Goal: Task Accomplishment & Management: Complete application form

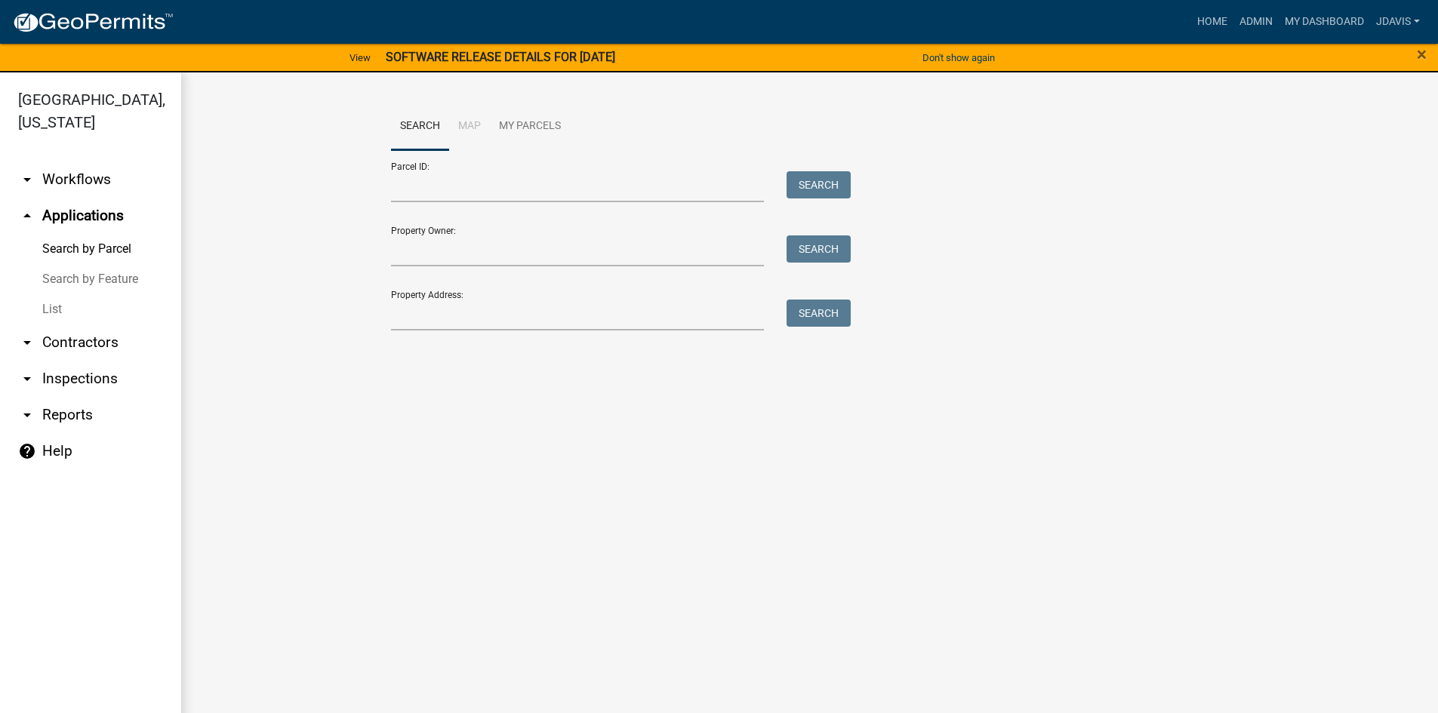
click at [57, 306] on link "List" at bounding box center [90, 309] width 181 height 30
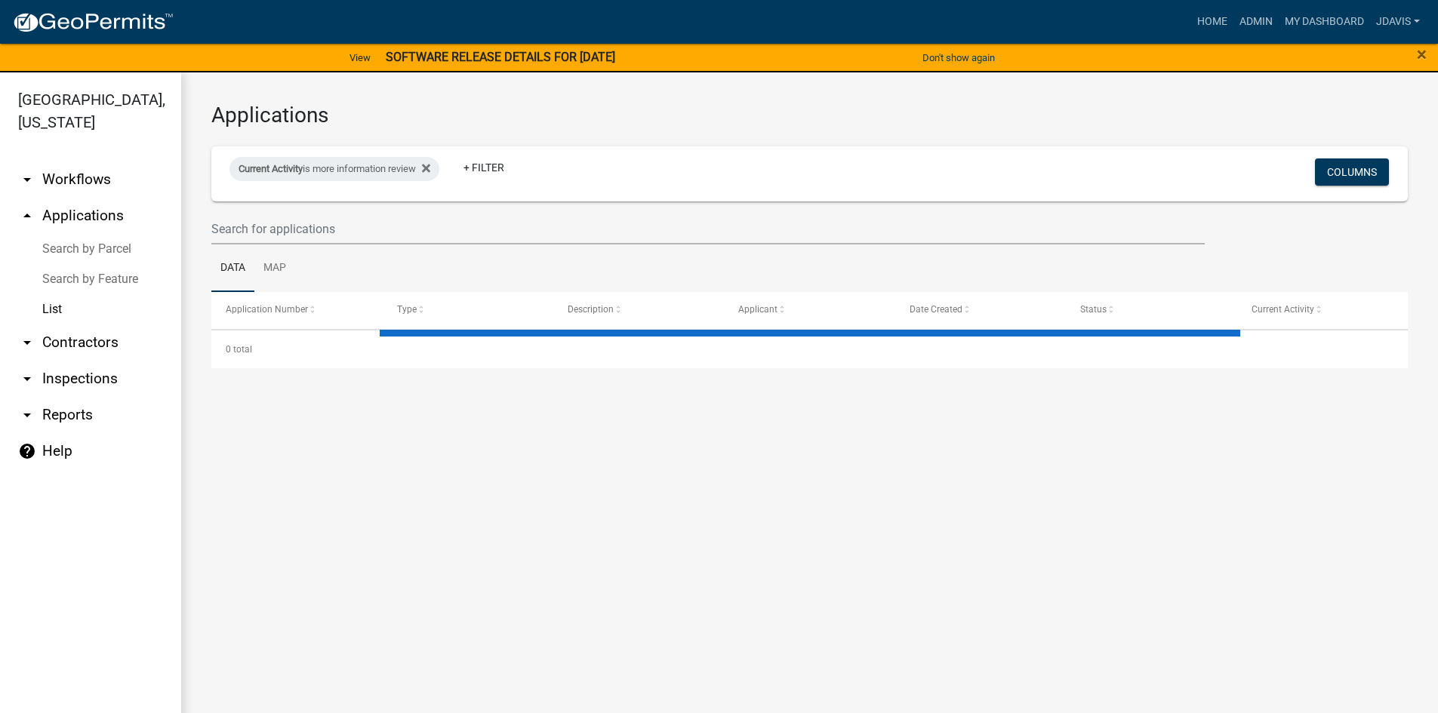
select select "2: 50"
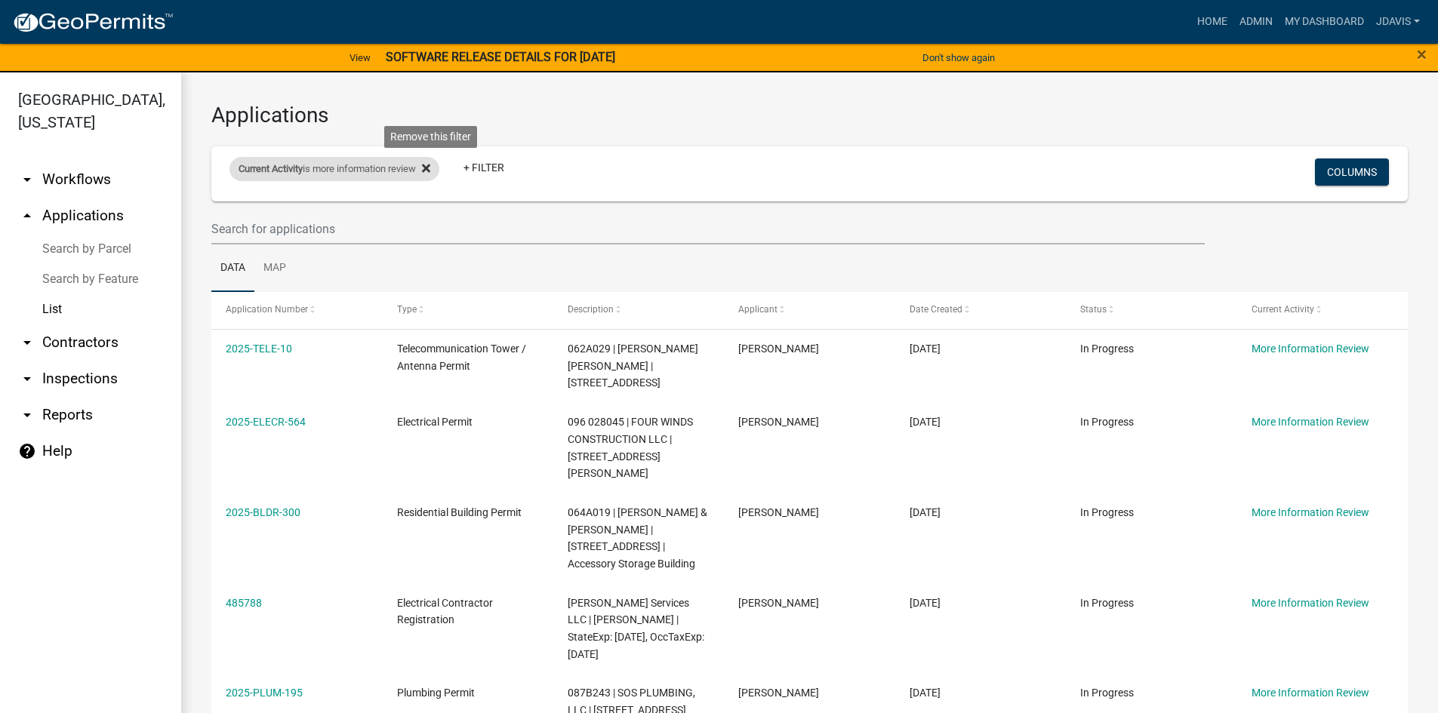
click at [430, 169] on icon at bounding box center [426, 169] width 8 height 8
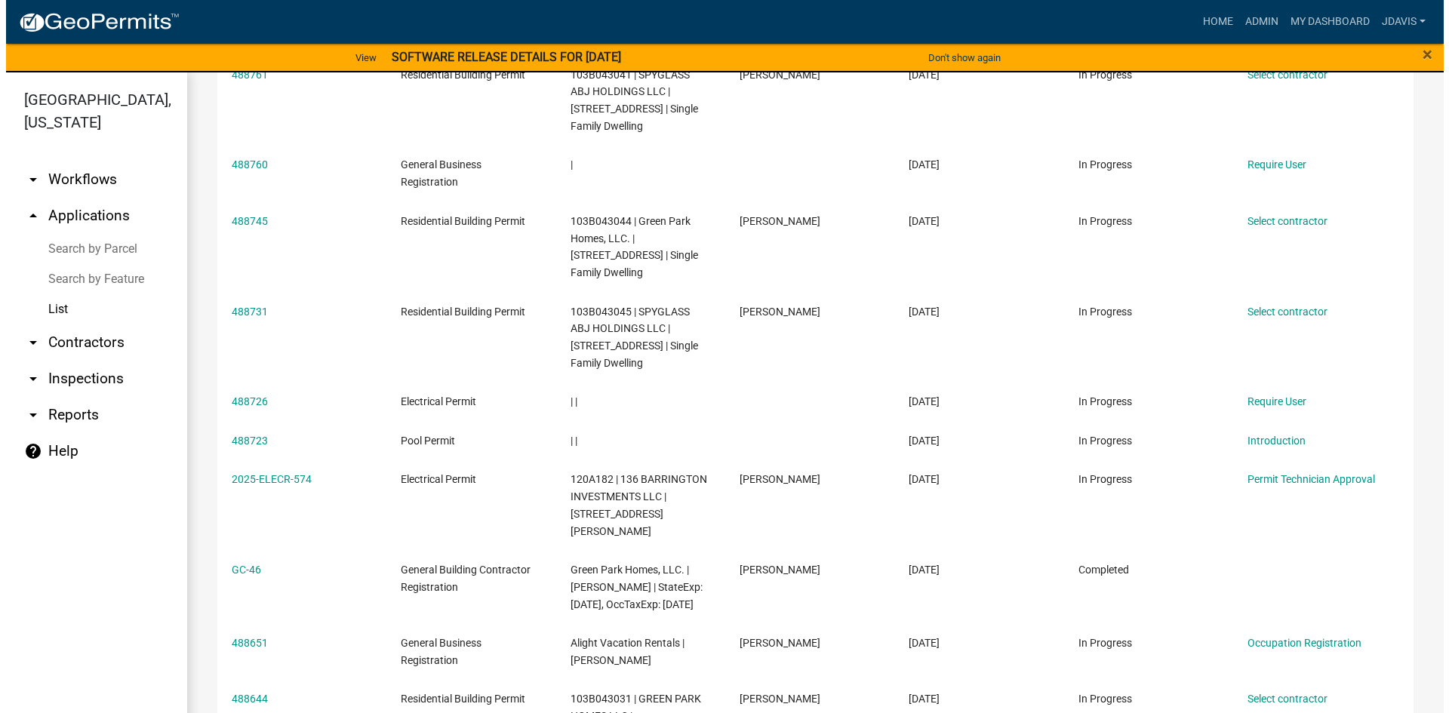
scroll to position [2038, 0]
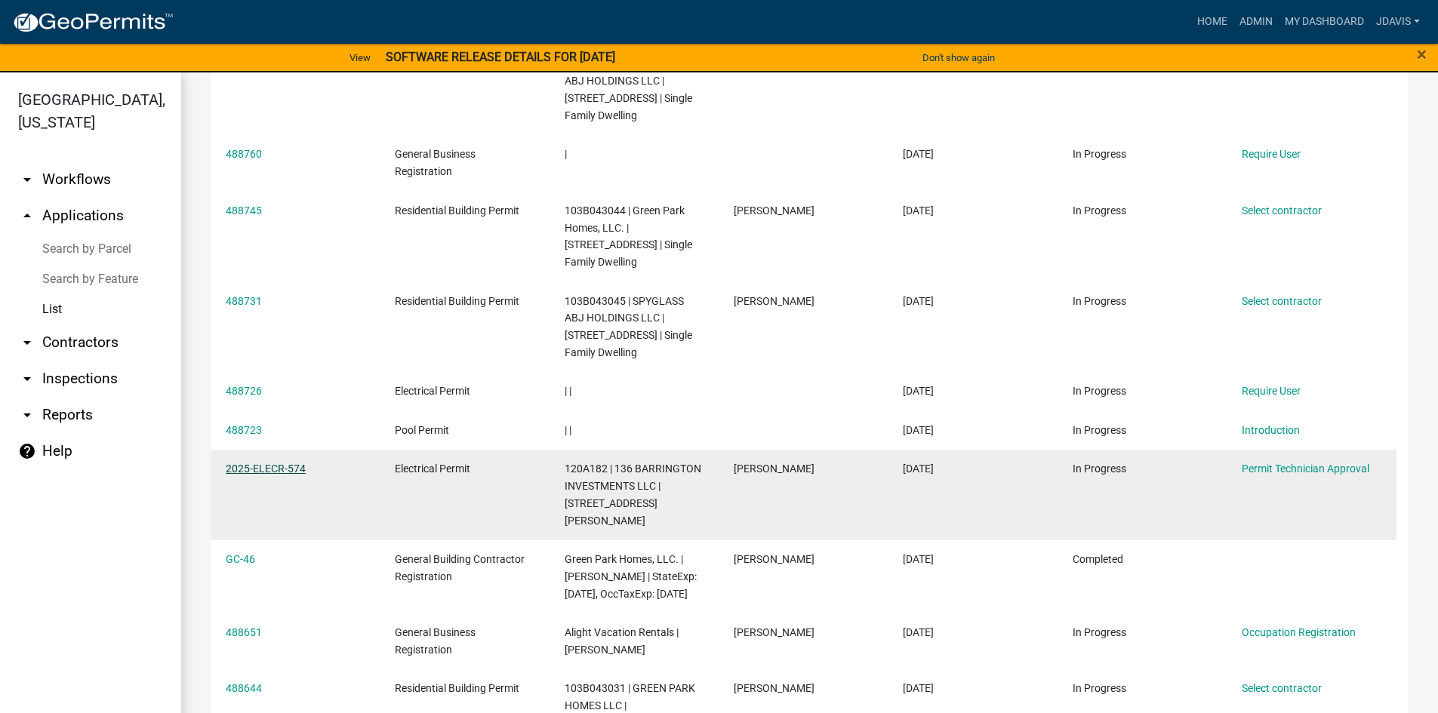
click at [277, 463] on link "2025-ELECR-574" at bounding box center [266, 469] width 80 height 12
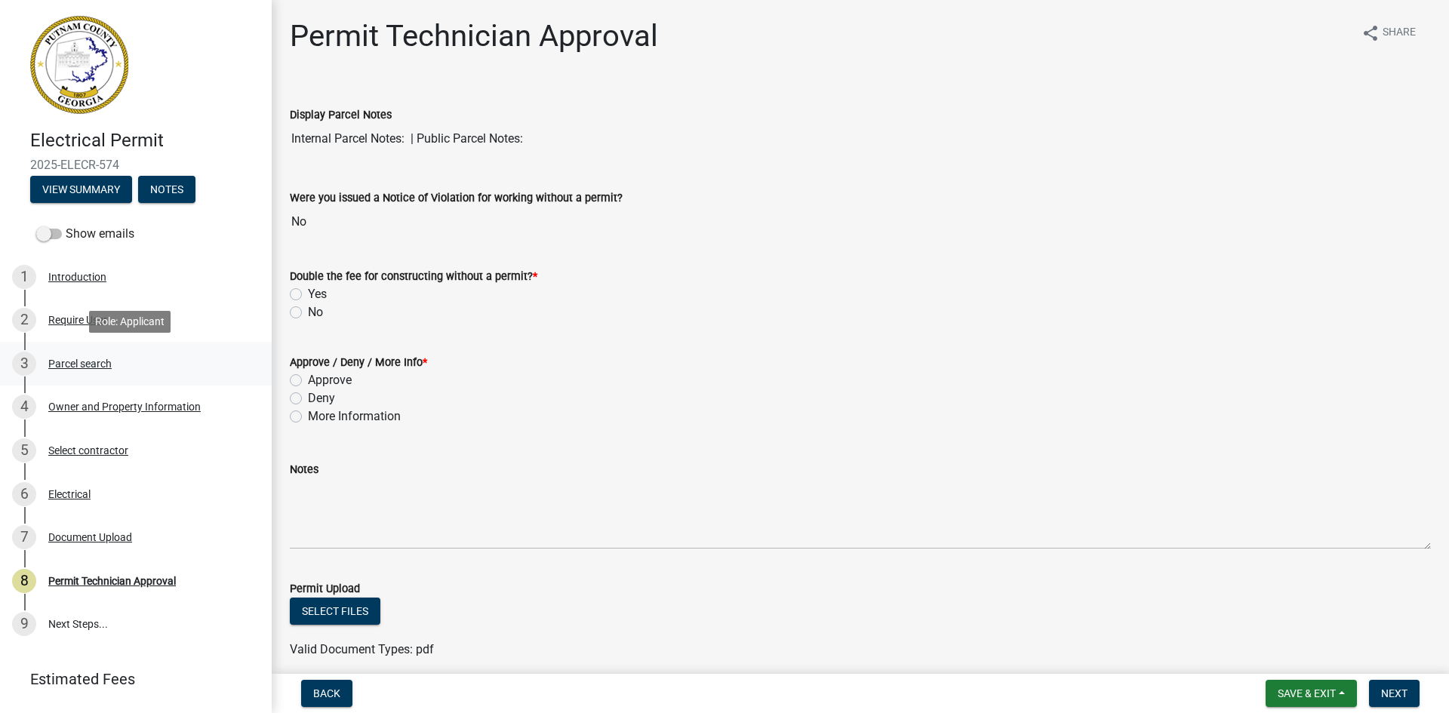
click at [94, 359] on div "Parcel search" at bounding box center [79, 364] width 63 height 11
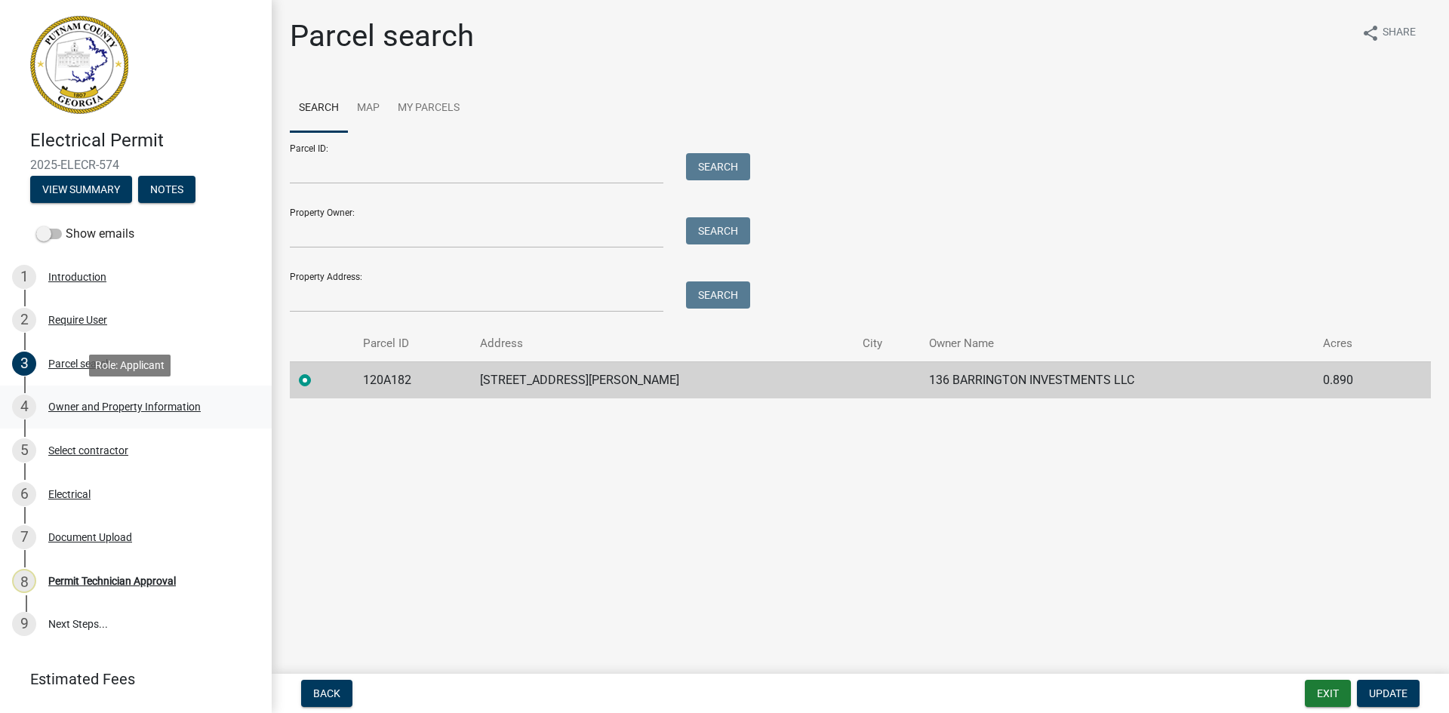
click at [159, 402] on div "Owner and Property Information" at bounding box center [124, 407] width 152 height 11
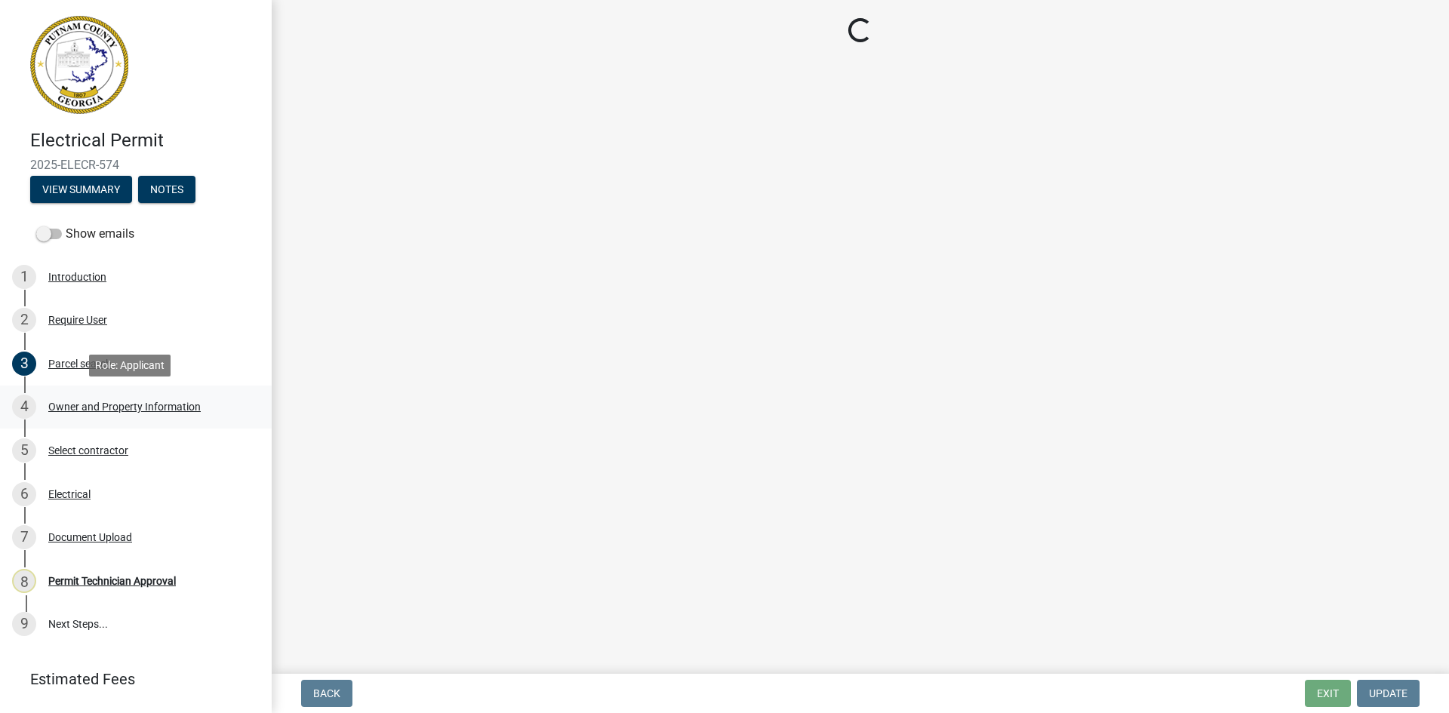
select select "ef7a1fc2-7a7a-426d-b1f0-c9b9b6ca7ff4"
select select "83394b22-4a11-496c-8e5c-75ade2e72faf"
select select "ece5c1a9-df30-4702-9587-5deee23533b7"
select select "7e5ee852-7dad-4002-9c8c-99bf8b4202a5"
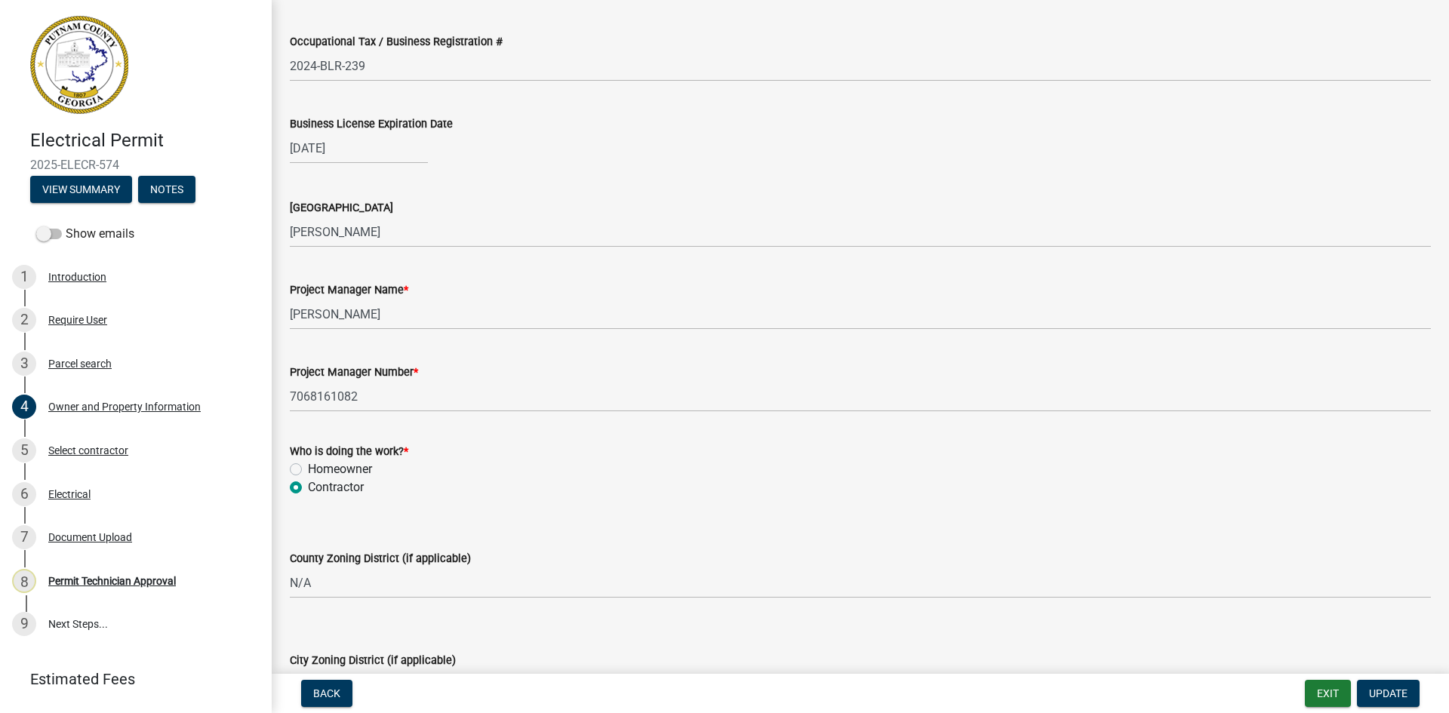
scroll to position [2232, 0]
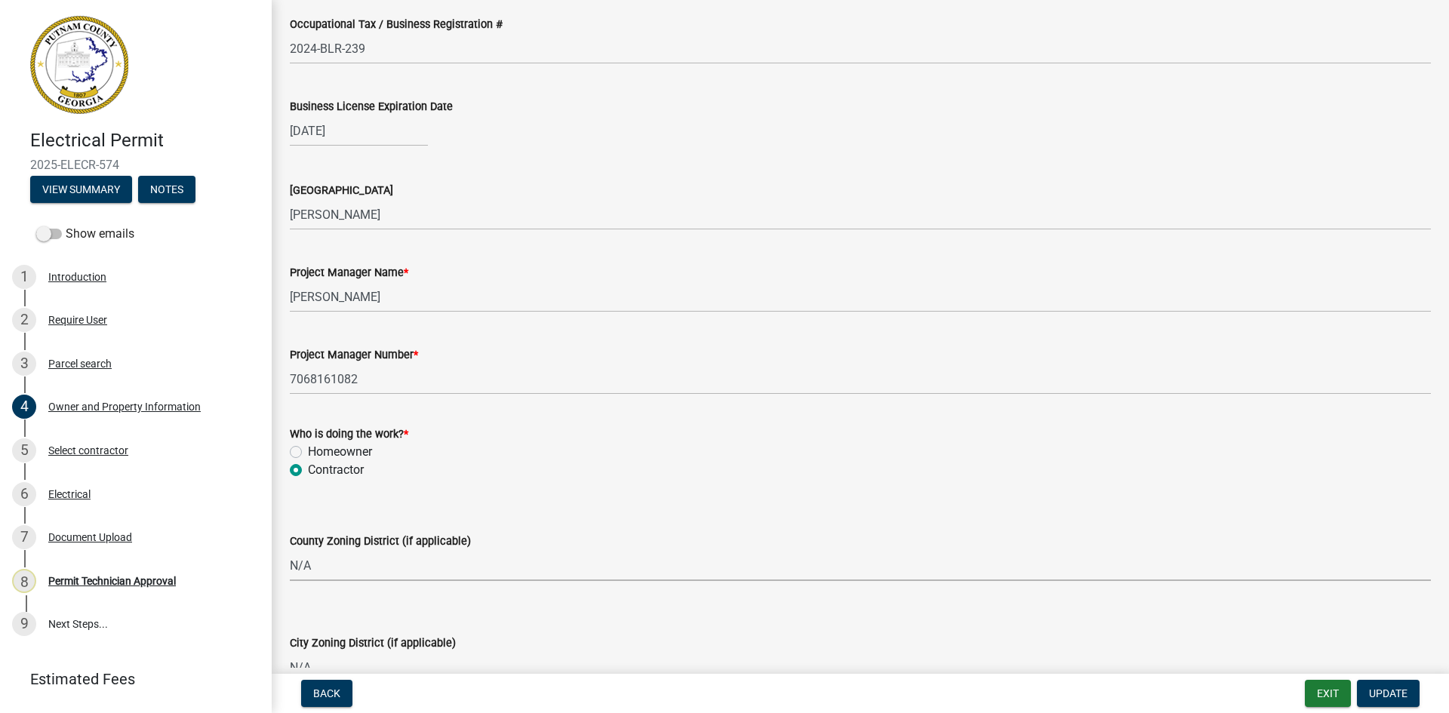
click at [372, 577] on select "Select Item... AG-1 R-1R R-1 R-2 MHP RM-1 RM-3 C-1 C-2 I-M PUD N/A" at bounding box center [860, 565] width 1141 height 31
click at [290, 550] on select "Select Item... AG-1 R-1R R-1 R-2 MHP RM-1 RM-3 C-1 C-2 I-M PUD N/A" at bounding box center [860, 565] width 1141 height 31
select select "0688c8c3-ca83-4764-a677-531fbc17e6cb"
click at [1375, 696] on span "Update" at bounding box center [1388, 694] width 38 height 12
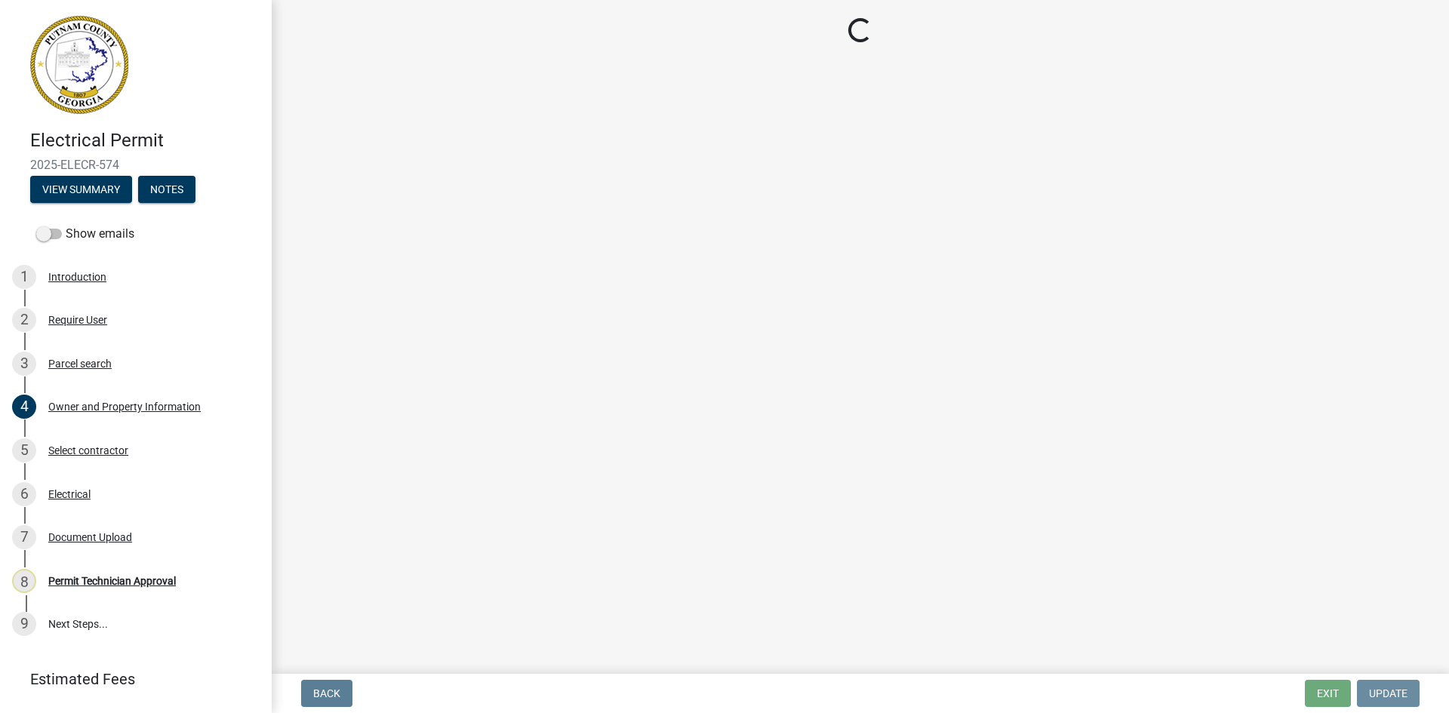
scroll to position [0, 0]
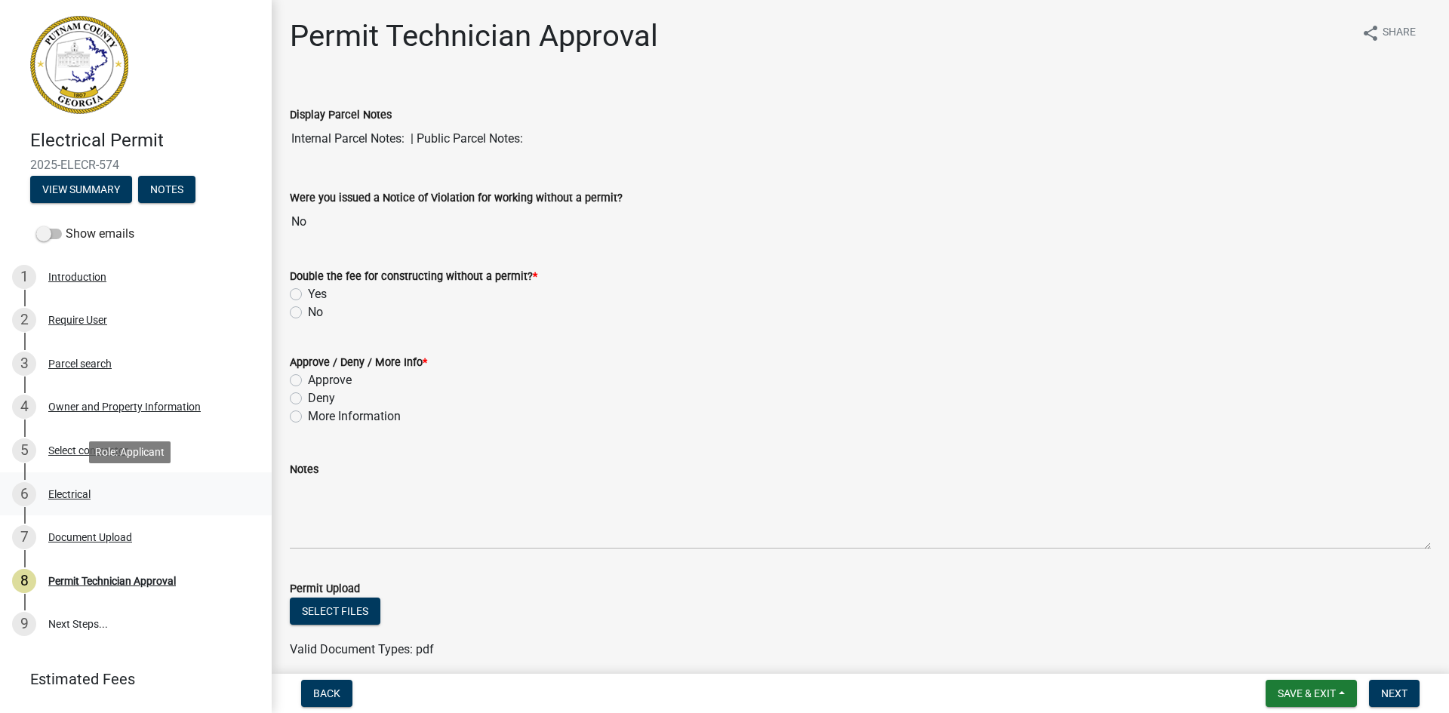
click at [83, 489] on div "Electrical" at bounding box center [69, 494] width 42 height 11
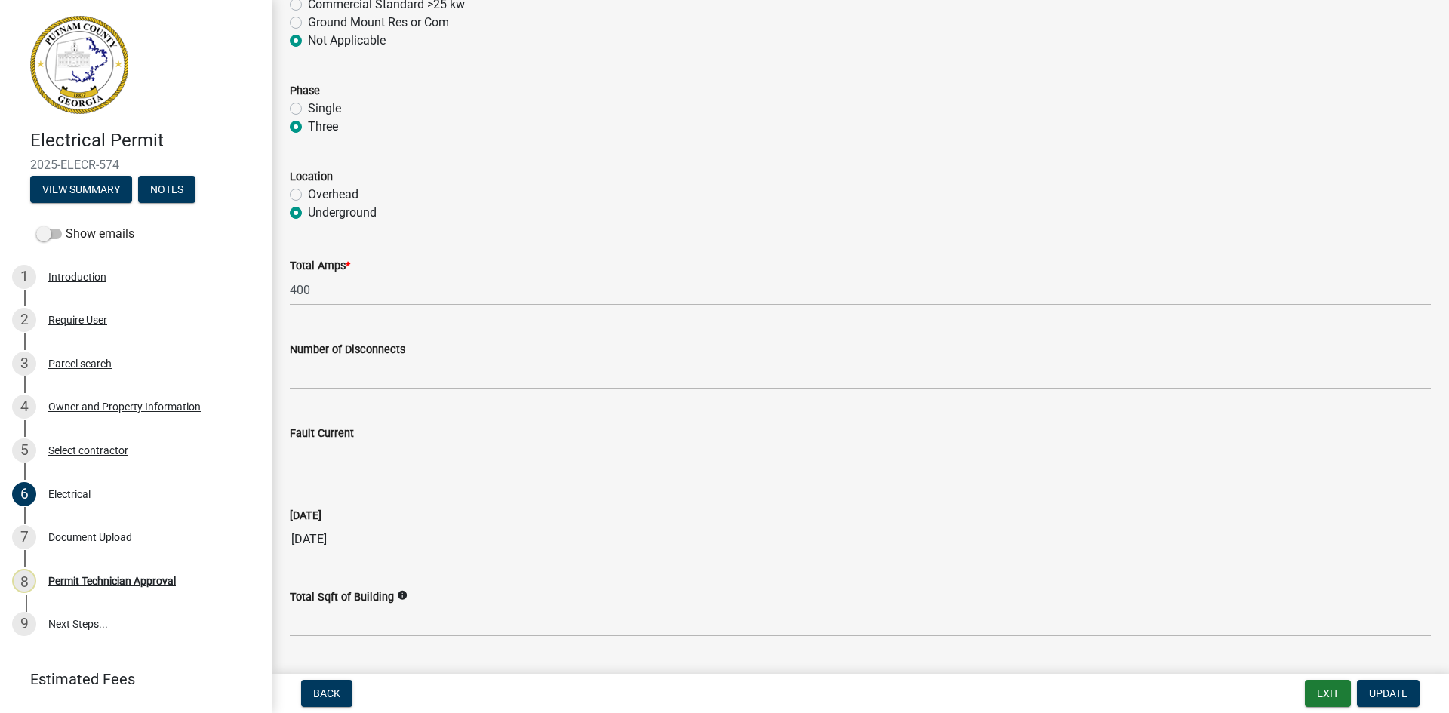
scroll to position [1411, 0]
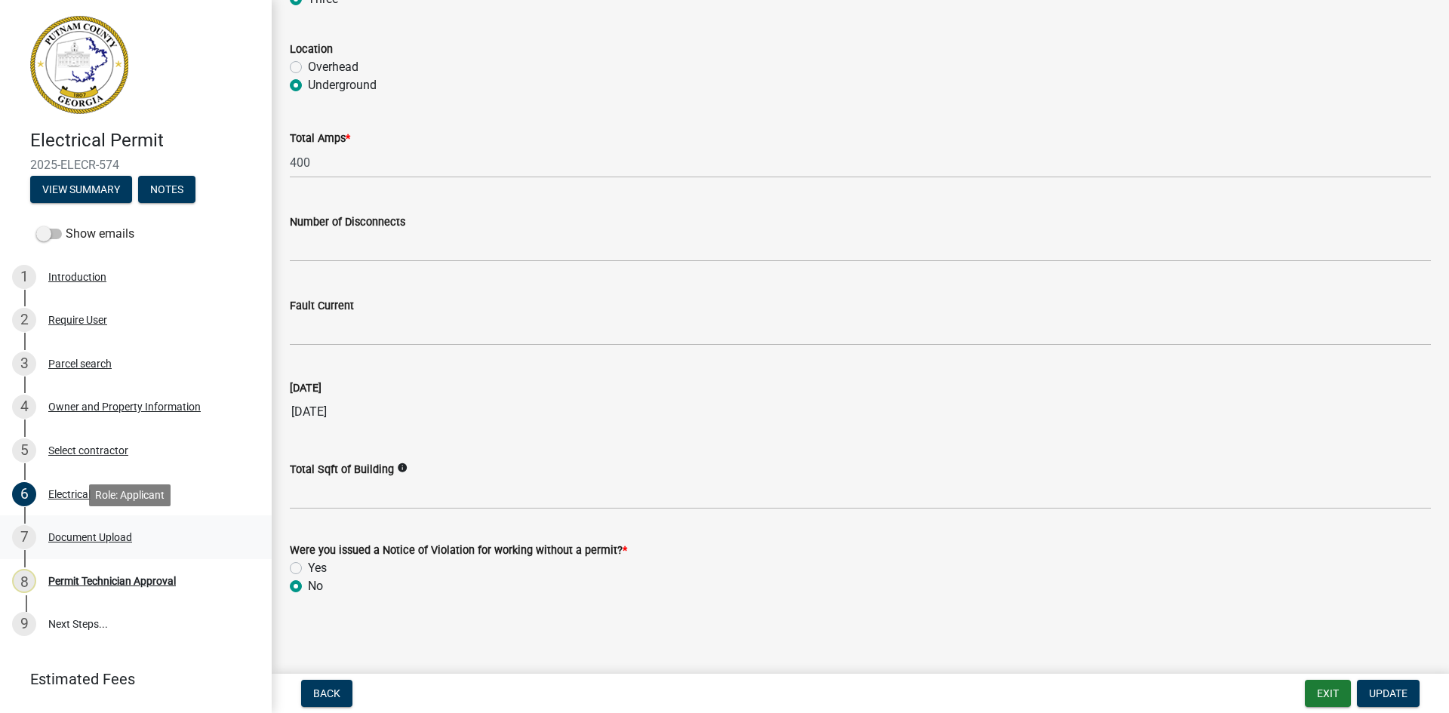
click at [90, 532] on div "Document Upload" at bounding box center [90, 537] width 84 height 11
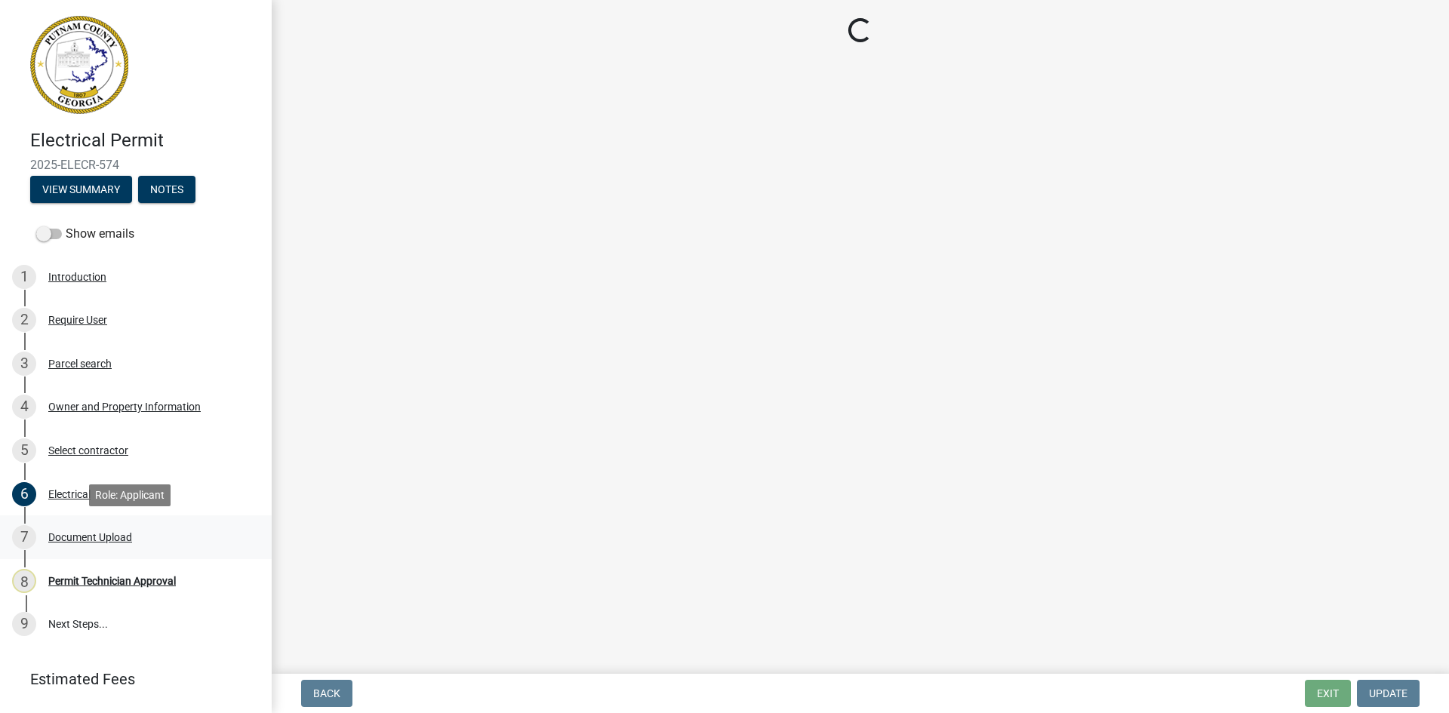
scroll to position [0, 0]
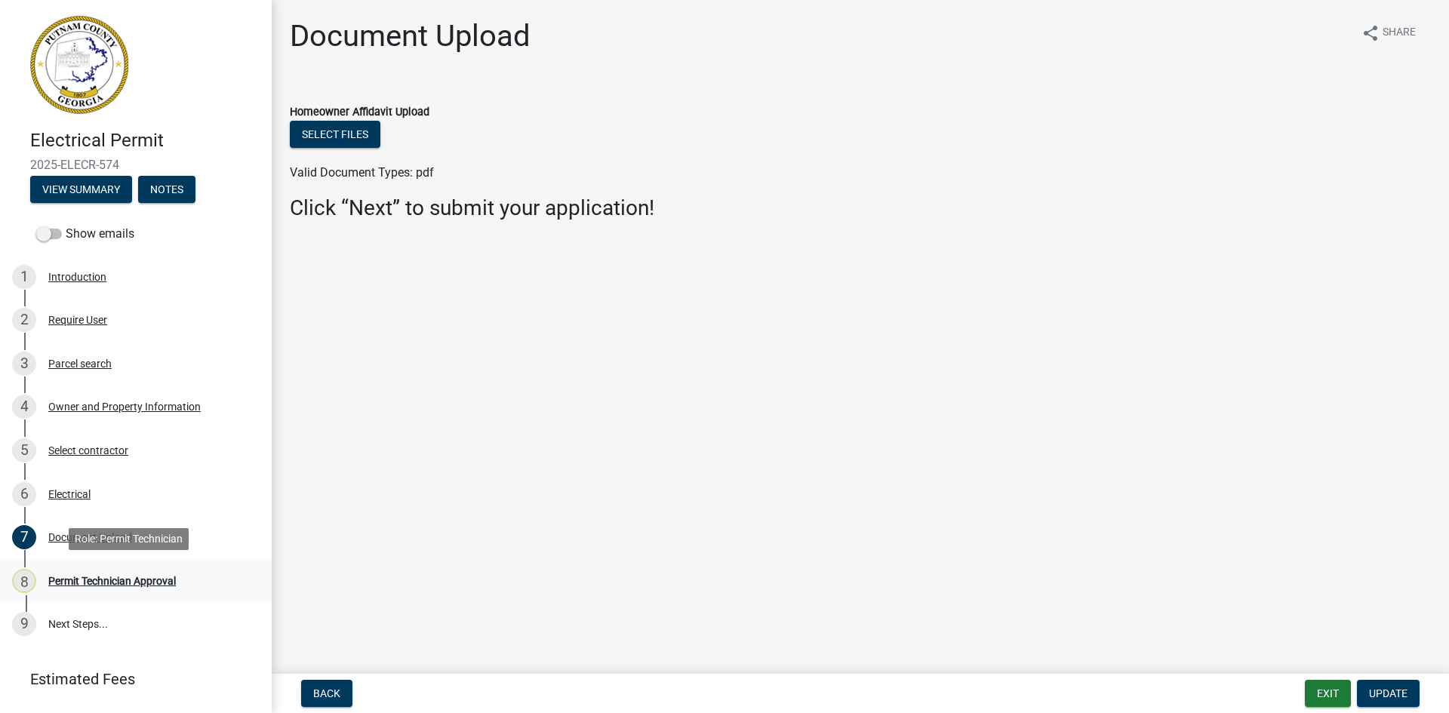
click at [136, 584] on div "Permit Technician Approval" at bounding box center [112, 581] width 128 height 11
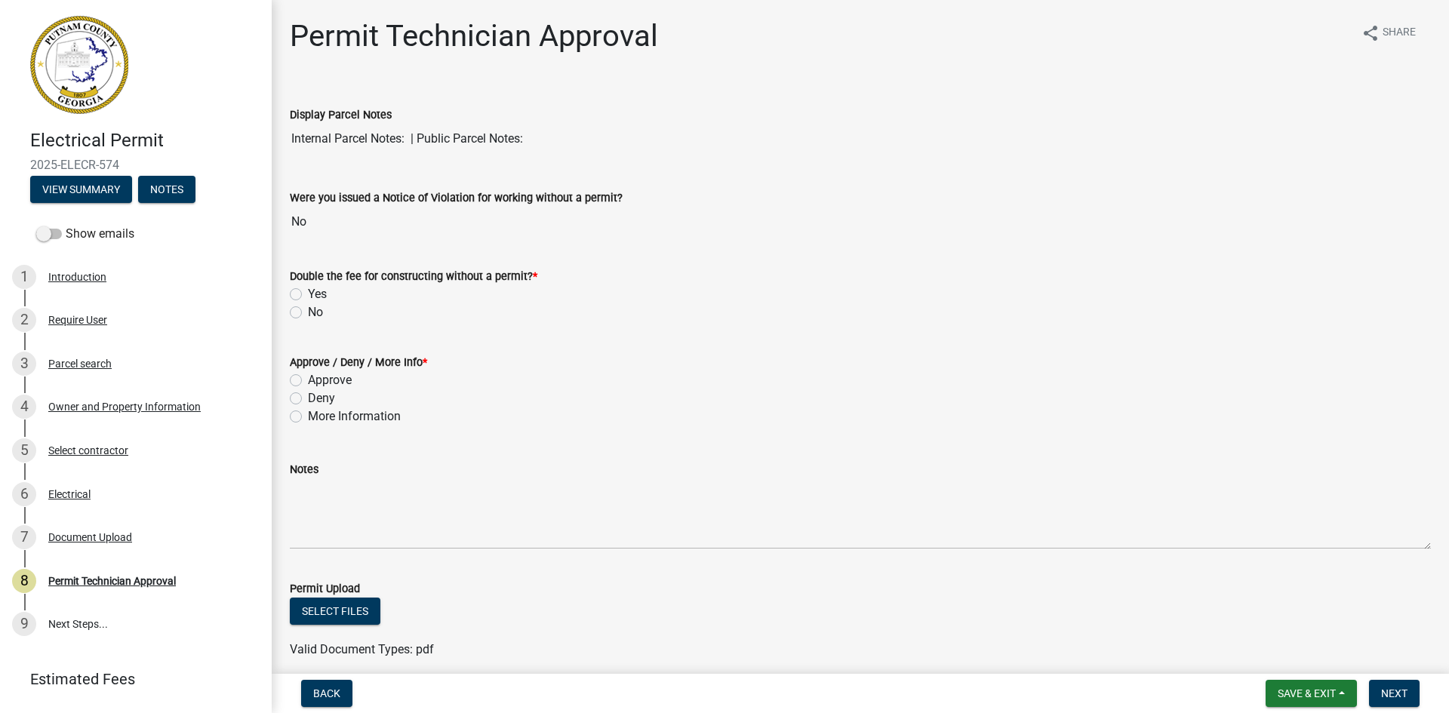
click at [308, 313] on label "No" at bounding box center [315, 312] width 15 height 18
click at [308, 313] on input "No" at bounding box center [313, 308] width 10 height 10
radio input "true"
click at [308, 382] on label "Approve" at bounding box center [330, 380] width 44 height 18
click at [308, 381] on input "Approve" at bounding box center [313, 376] width 10 height 10
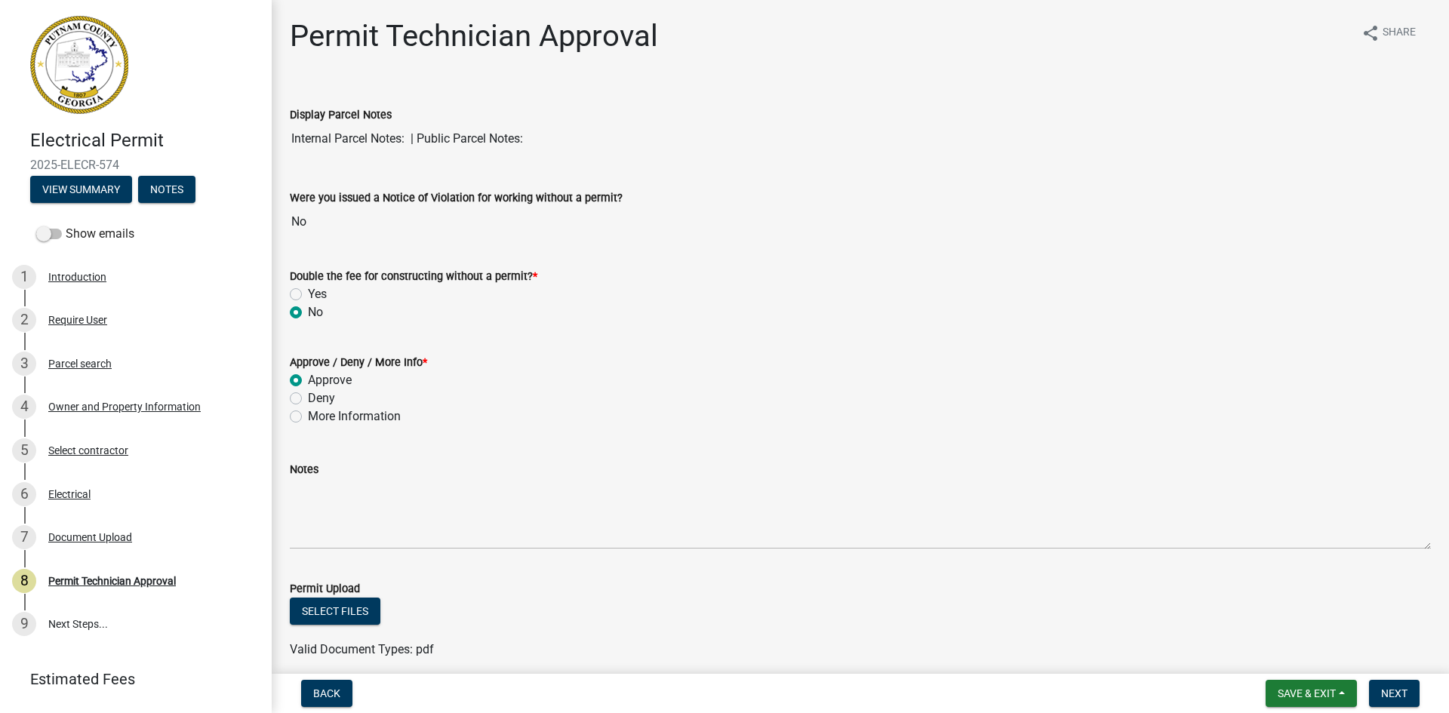
radio input "true"
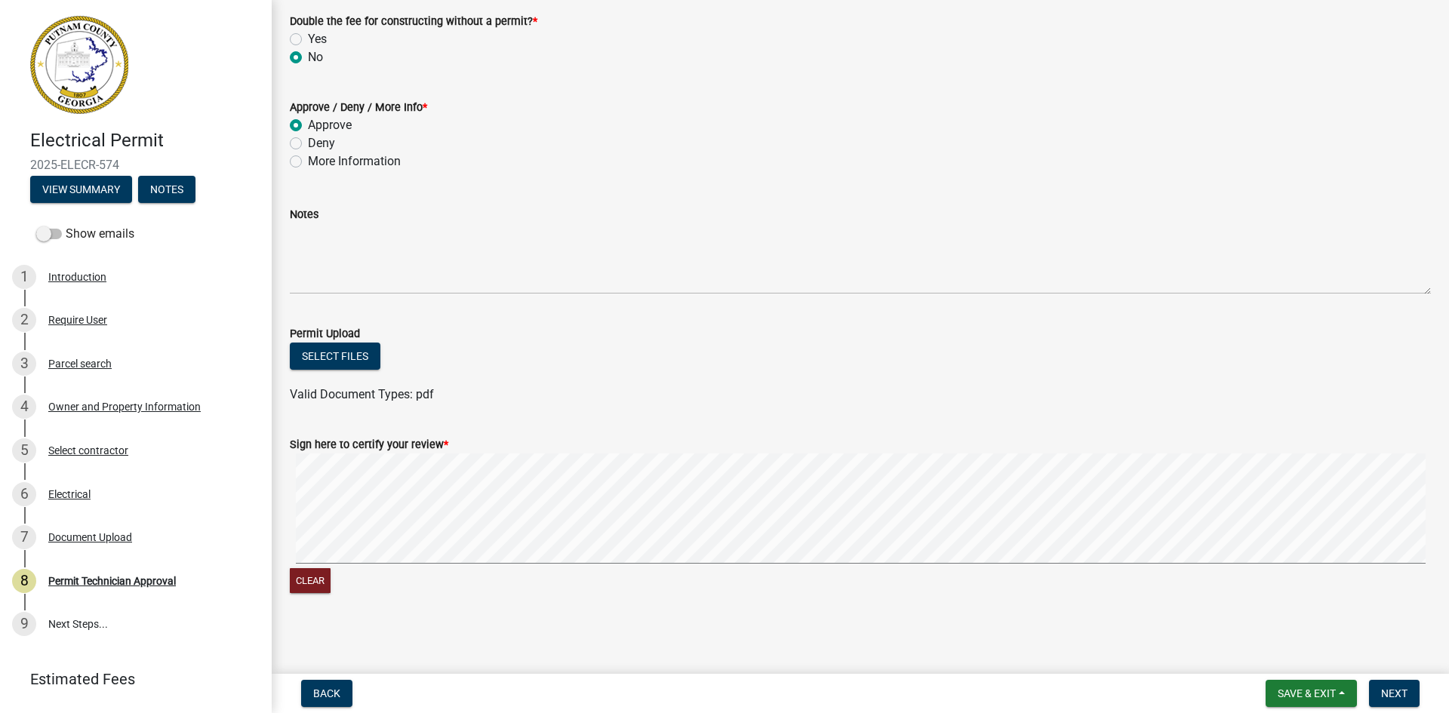
scroll to position [257, 0]
click at [1404, 697] on span "Next" at bounding box center [1394, 694] width 26 height 12
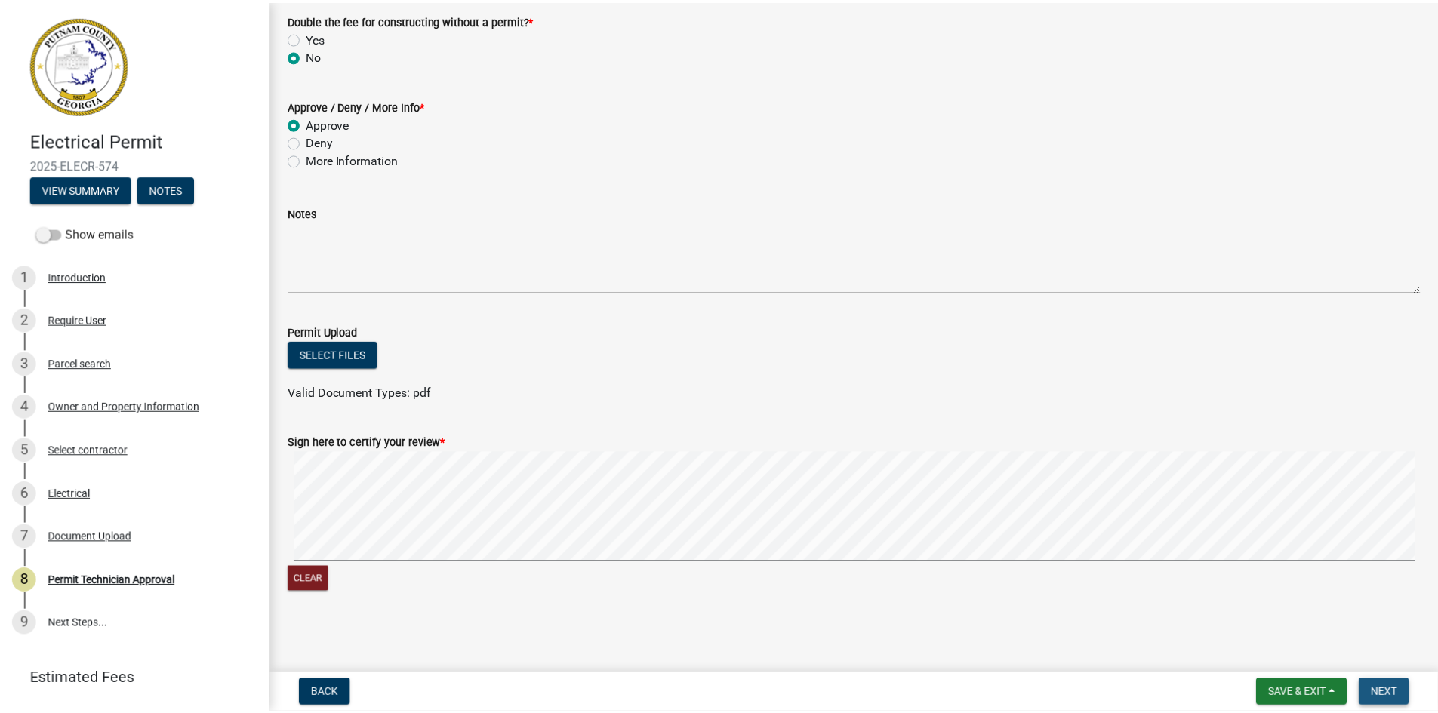
scroll to position [0, 0]
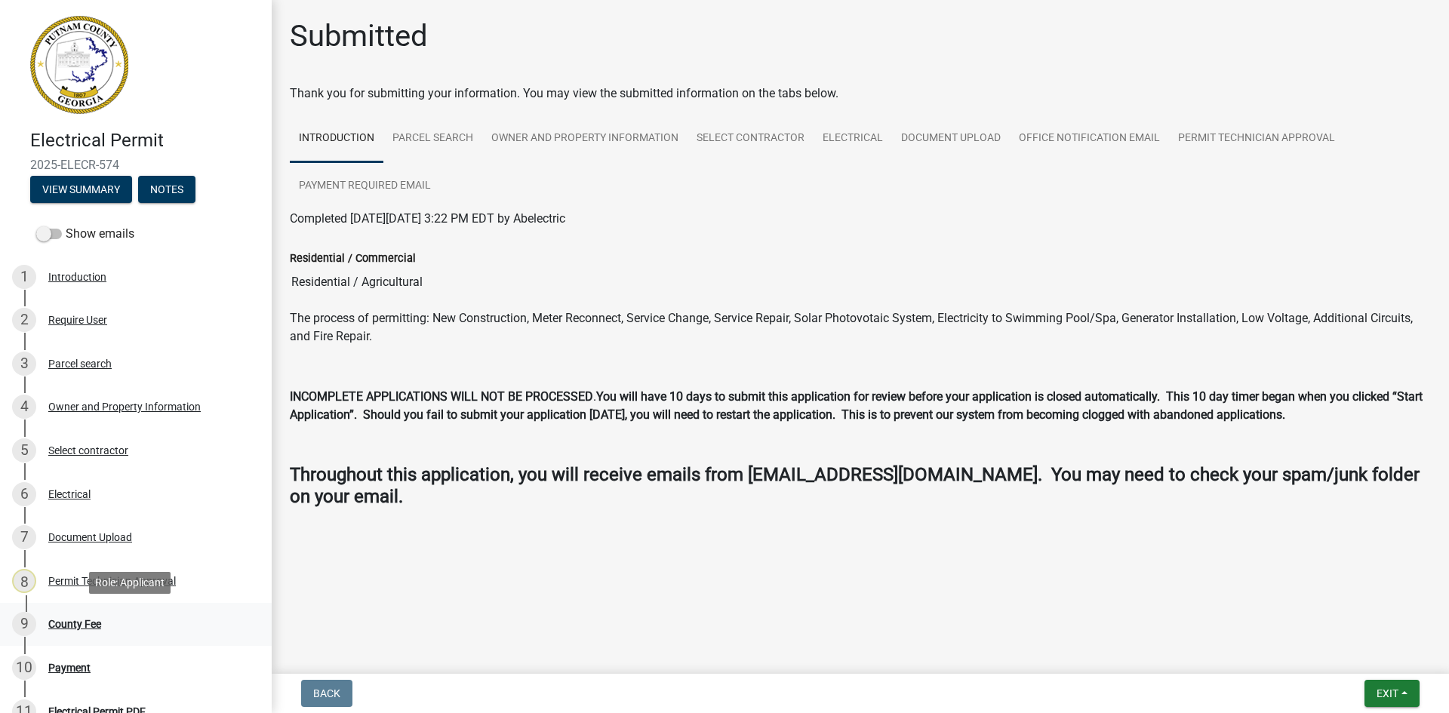
click at [100, 626] on div "County Fee" at bounding box center [74, 624] width 53 height 11
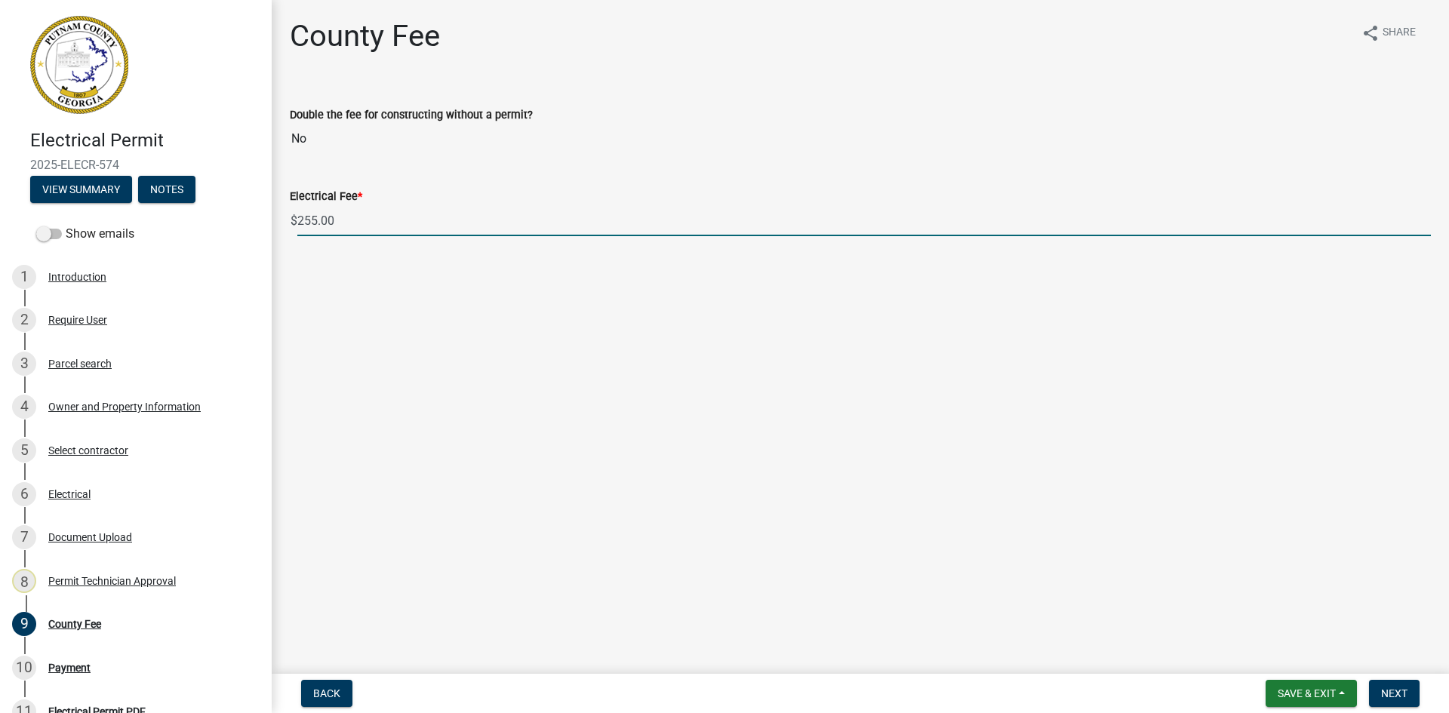
drag, startPoint x: 349, startPoint y: 214, endPoint x: 296, endPoint y: 218, distance: 53.7
click at [296, 218] on div "$ 255.00" at bounding box center [860, 220] width 1141 height 31
type input "190.00"
click at [1410, 688] on button "Next" at bounding box center [1394, 693] width 51 height 27
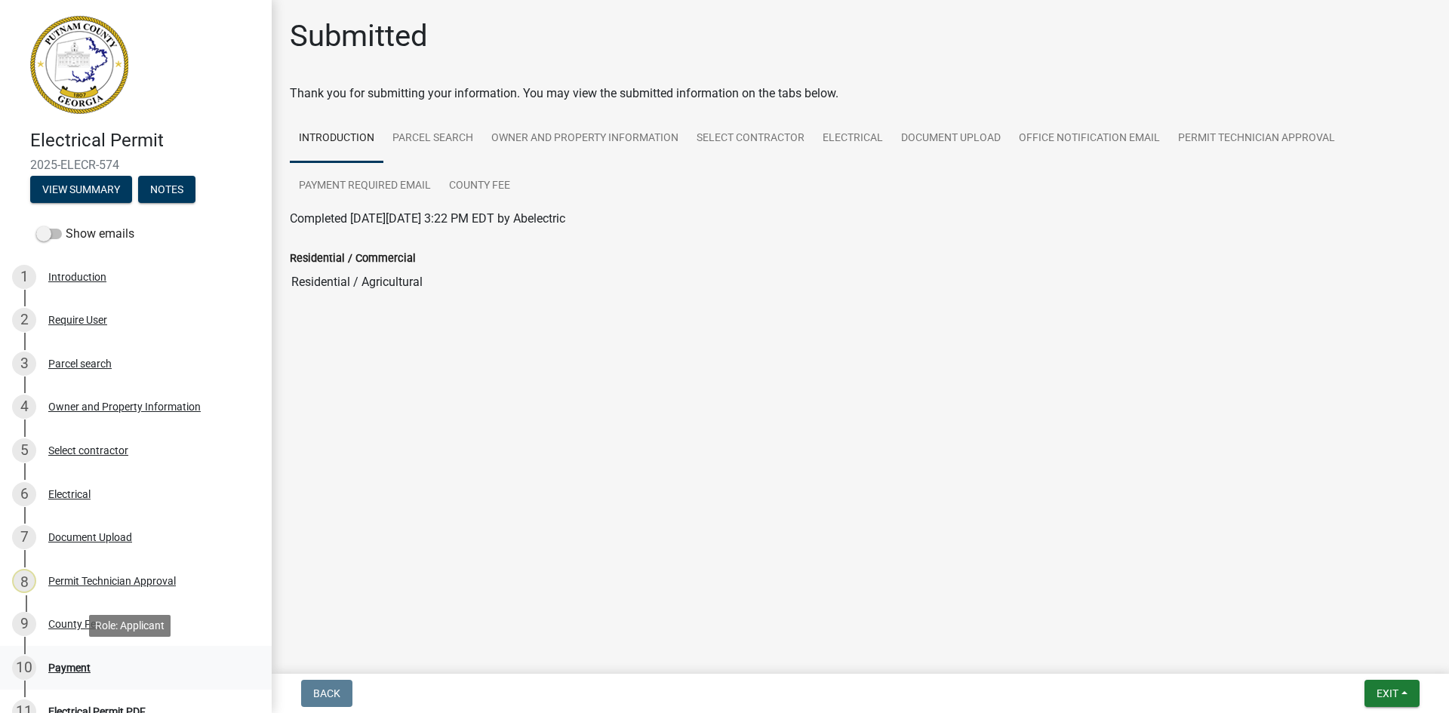
click at [63, 663] on div "Payment" at bounding box center [69, 668] width 42 height 11
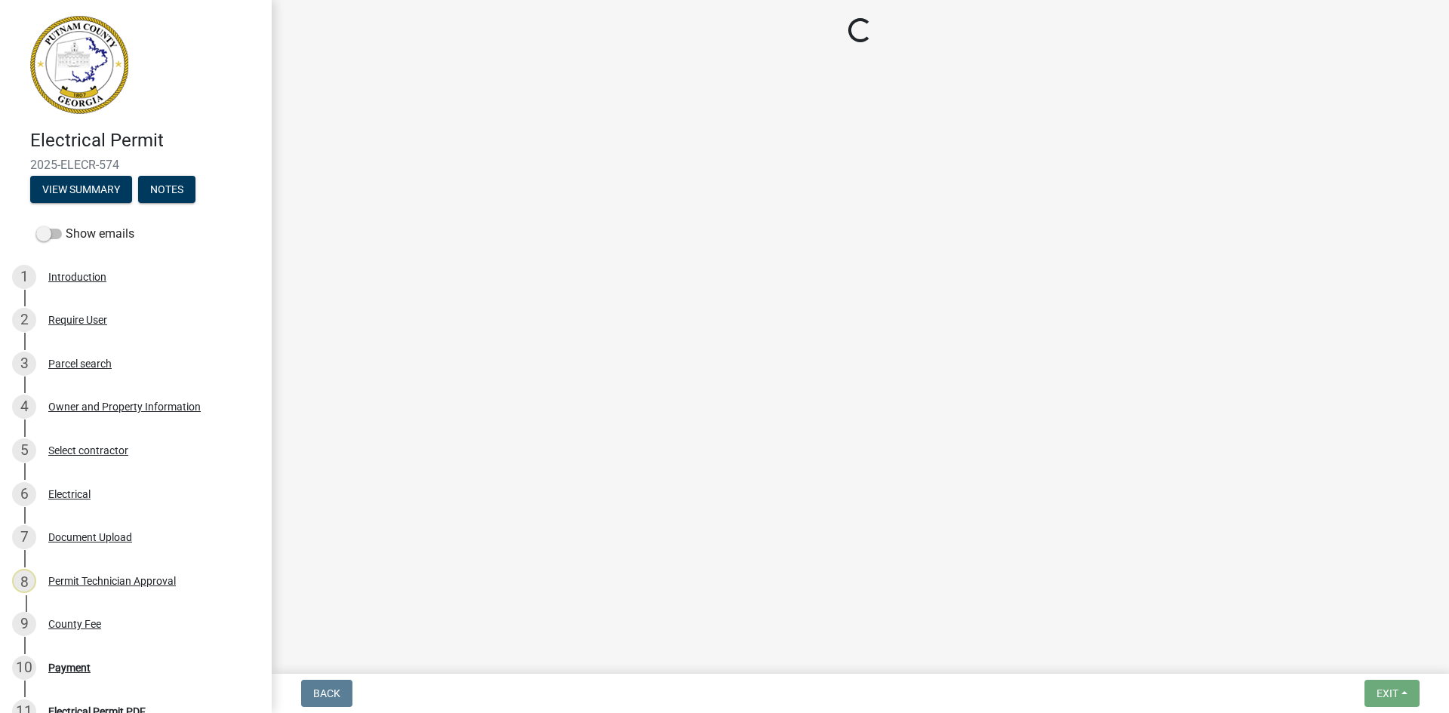
select select "3: 3"
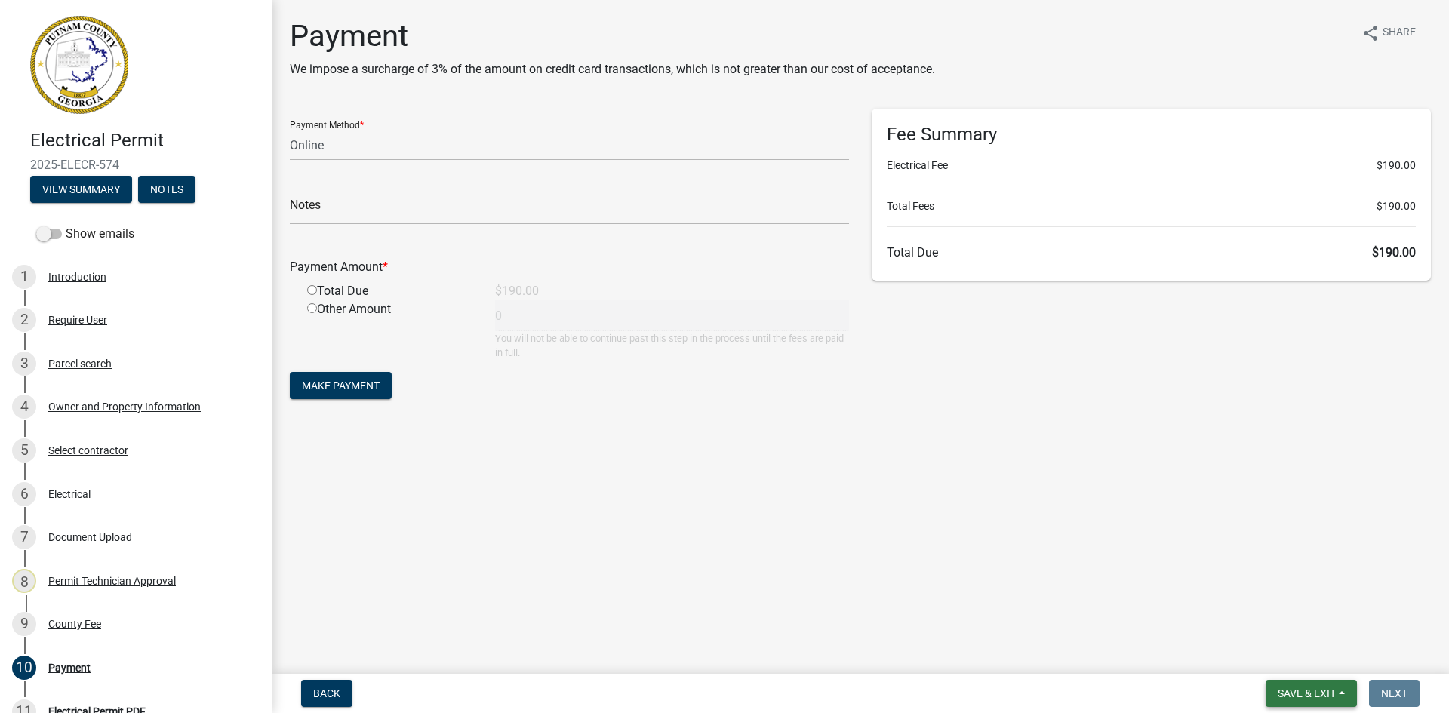
click at [1322, 694] on span "Save & Exit" at bounding box center [1307, 694] width 58 height 12
click at [1317, 654] on button "Save & Exit" at bounding box center [1296, 654] width 121 height 36
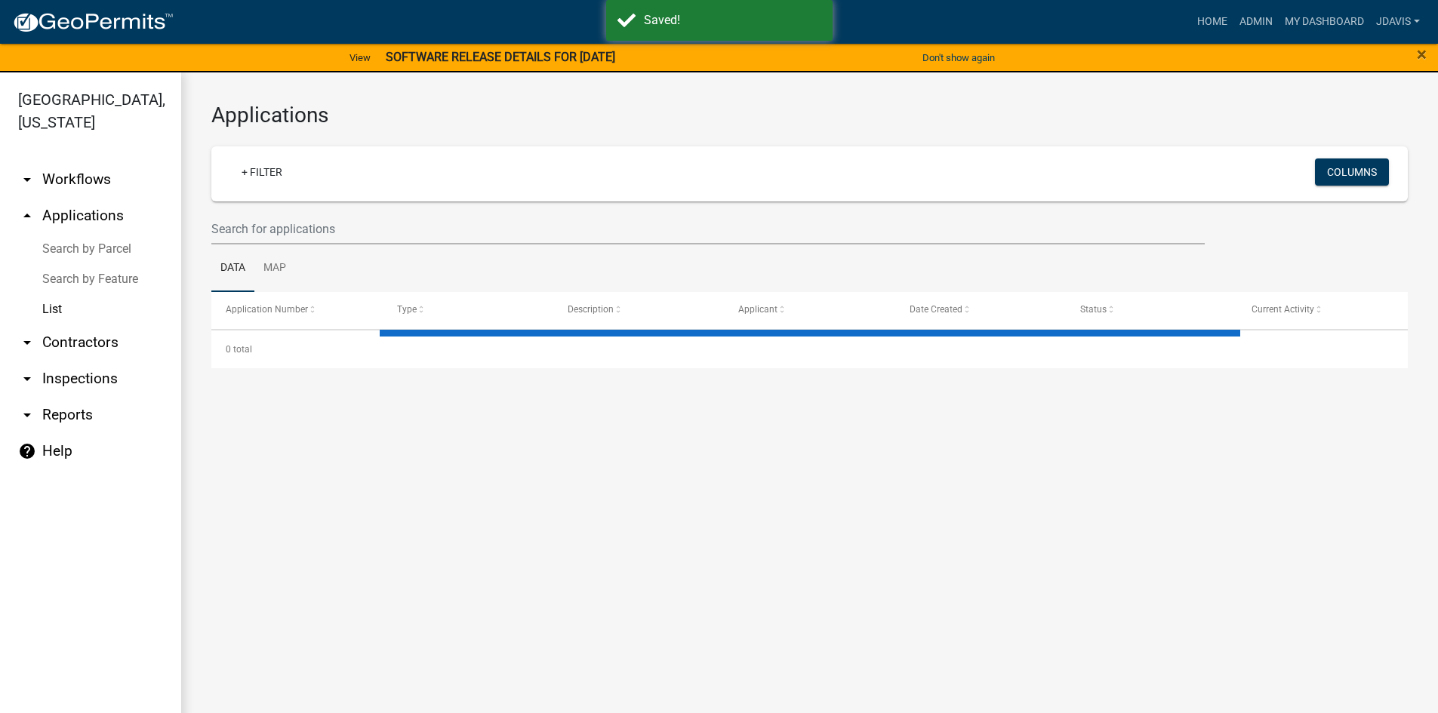
select select "2: 50"
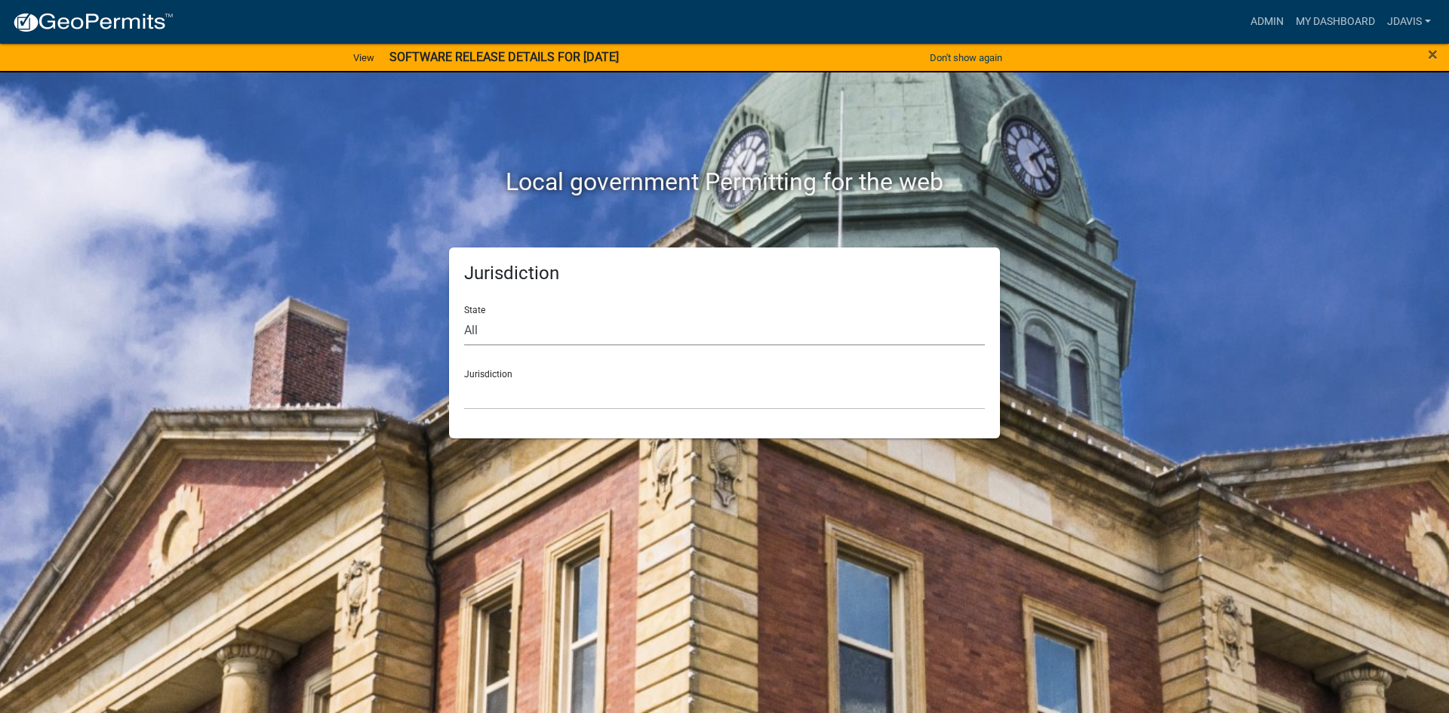
click at [590, 336] on select "All Colorado Georgia Indiana Iowa Kansas Minnesota Ohio South Carolina Wisconsin" at bounding box center [724, 330] width 521 height 31
select select "Georgia"
click at [464, 315] on select "All Colorado Georgia Indiana Iowa Kansas Minnesota Ohio South Carolina Wisconsin" at bounding box center [724, 330] width 521 height 31
click at [559, 393] on select "Carroll County, Georgia Cook County, Georgia Crawford County, Georgia Gilmer Co…" at bounding box center [724, 394] width 521 height 31
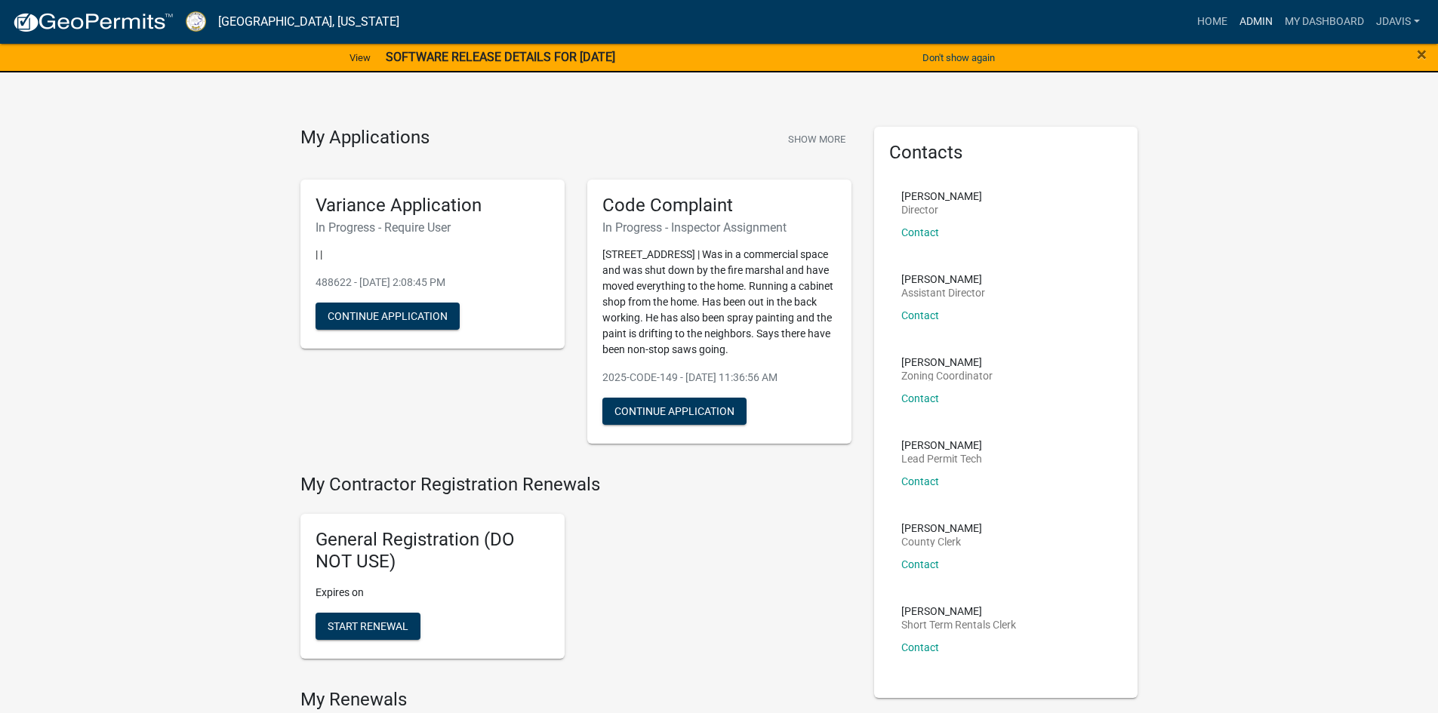
click at [1255, 22] on link "Admin" at bounding box center [1255, 22] width 45 height 29
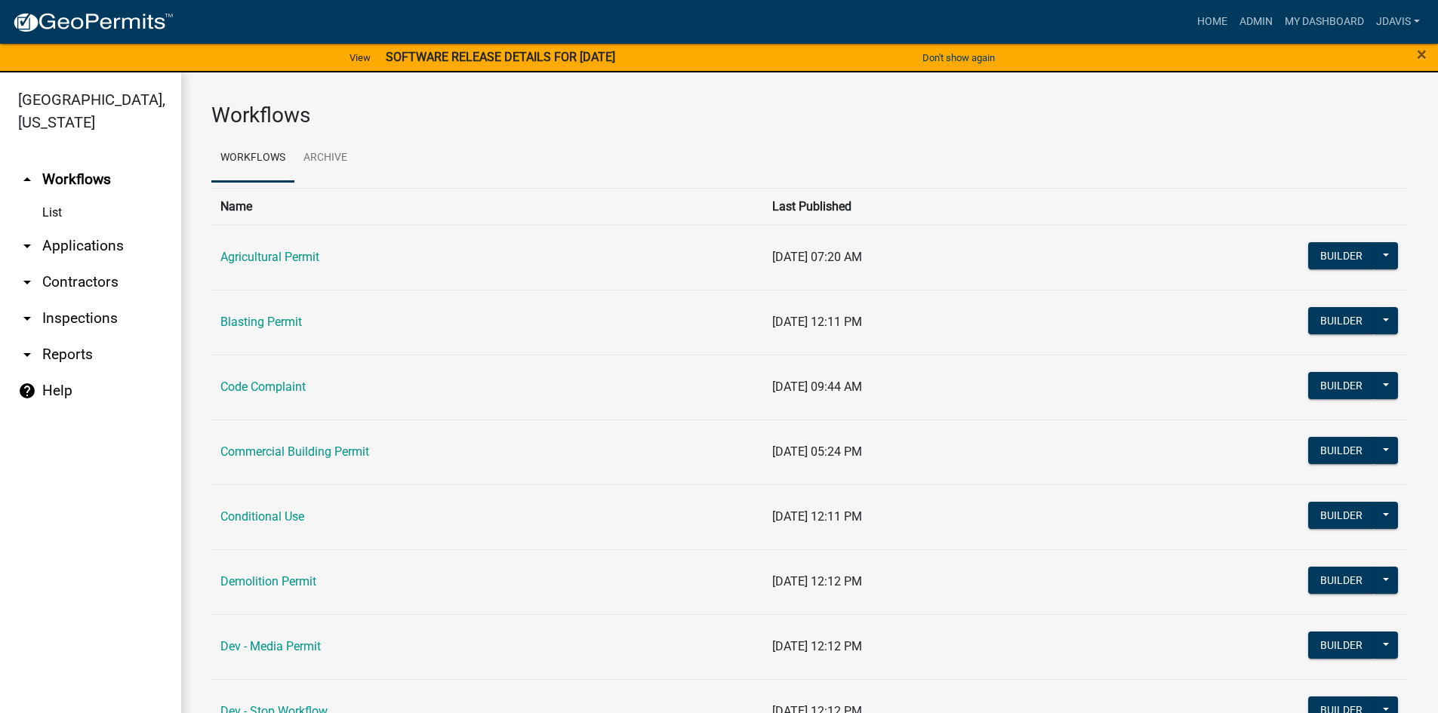
click at [86, 242] on link "arrow_drop_down Applications" at bounding box center [90, 246] width 181 height 36
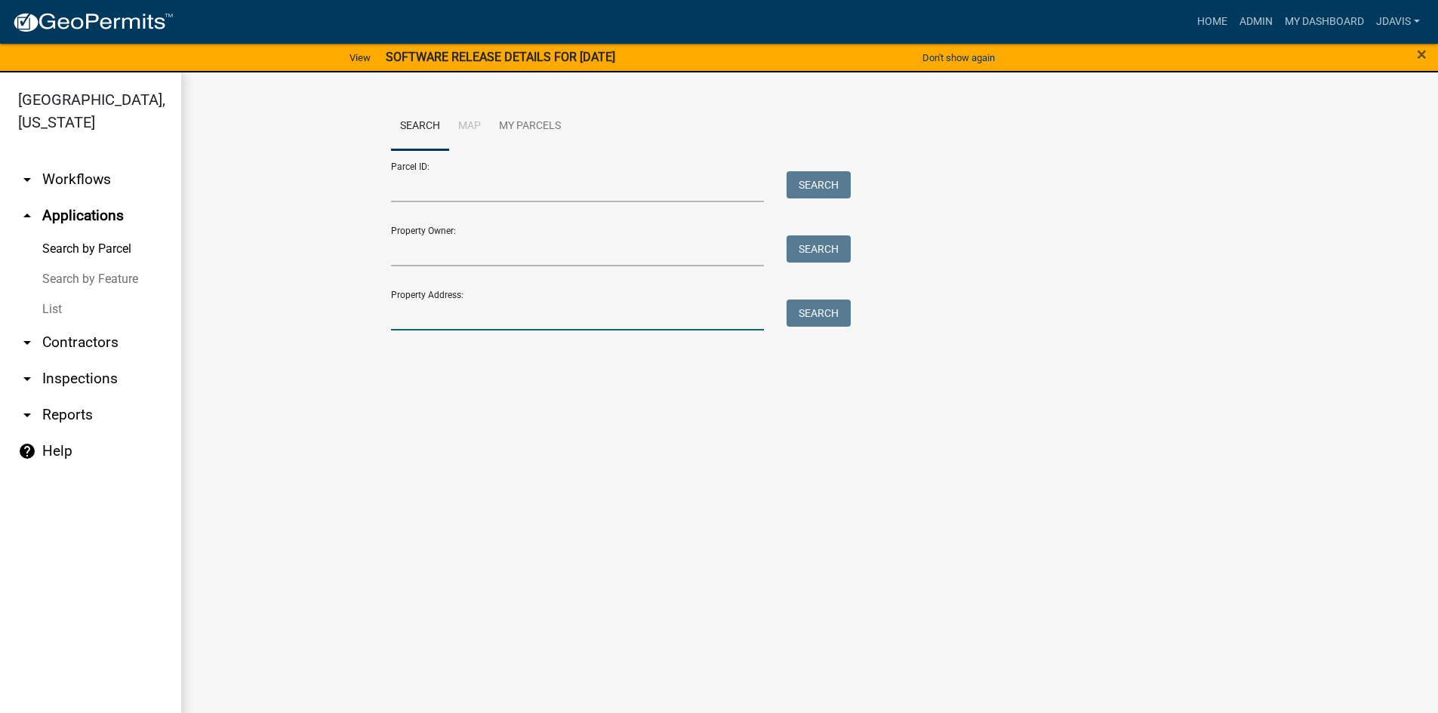
drag, startPoint x: 433, startPoint y: 312, endPoint x: 431, endPoint y: 291, distance: 21.3
click at [433, 312] on input "Property Address:" at bounding box center [578, 315] width 374 height 31
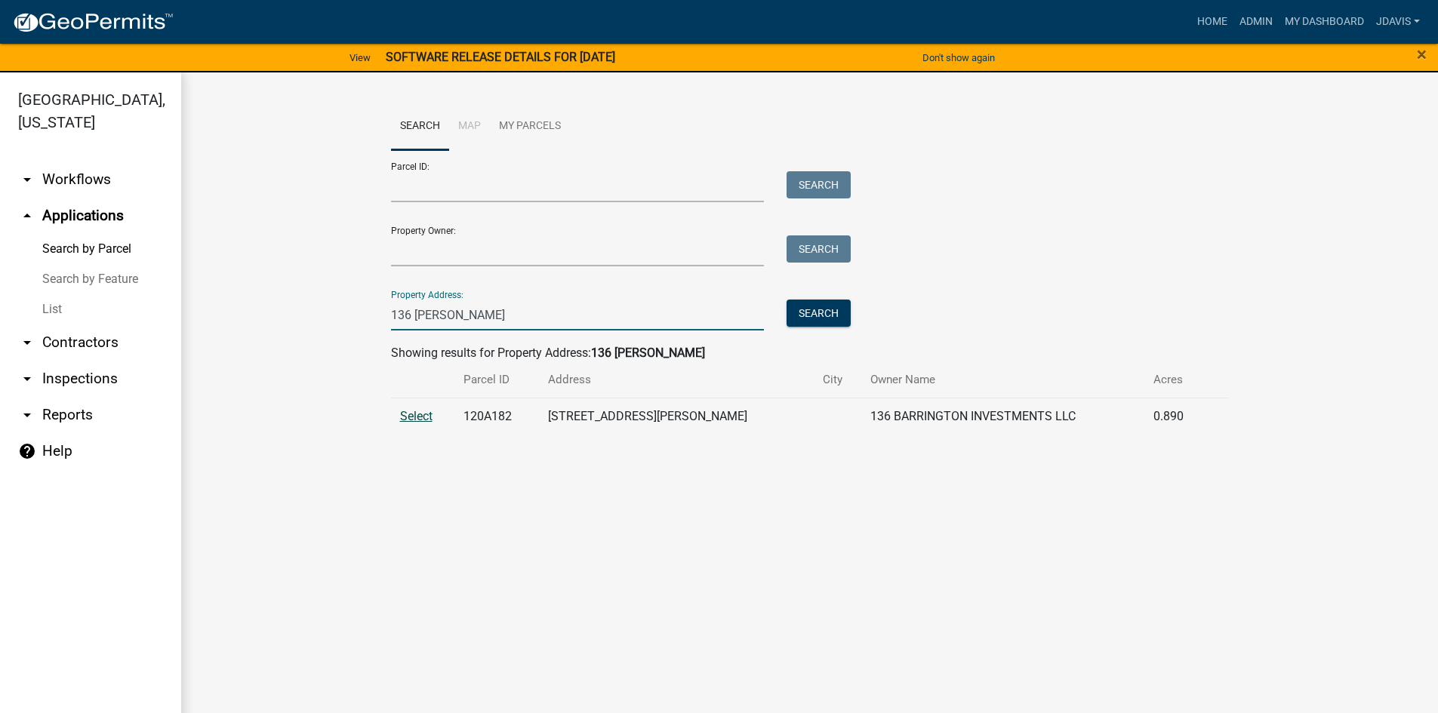
type input "136 barr"
click at [422, 419] on span "Select" at bounding box center [416, 416] width 32 height 14
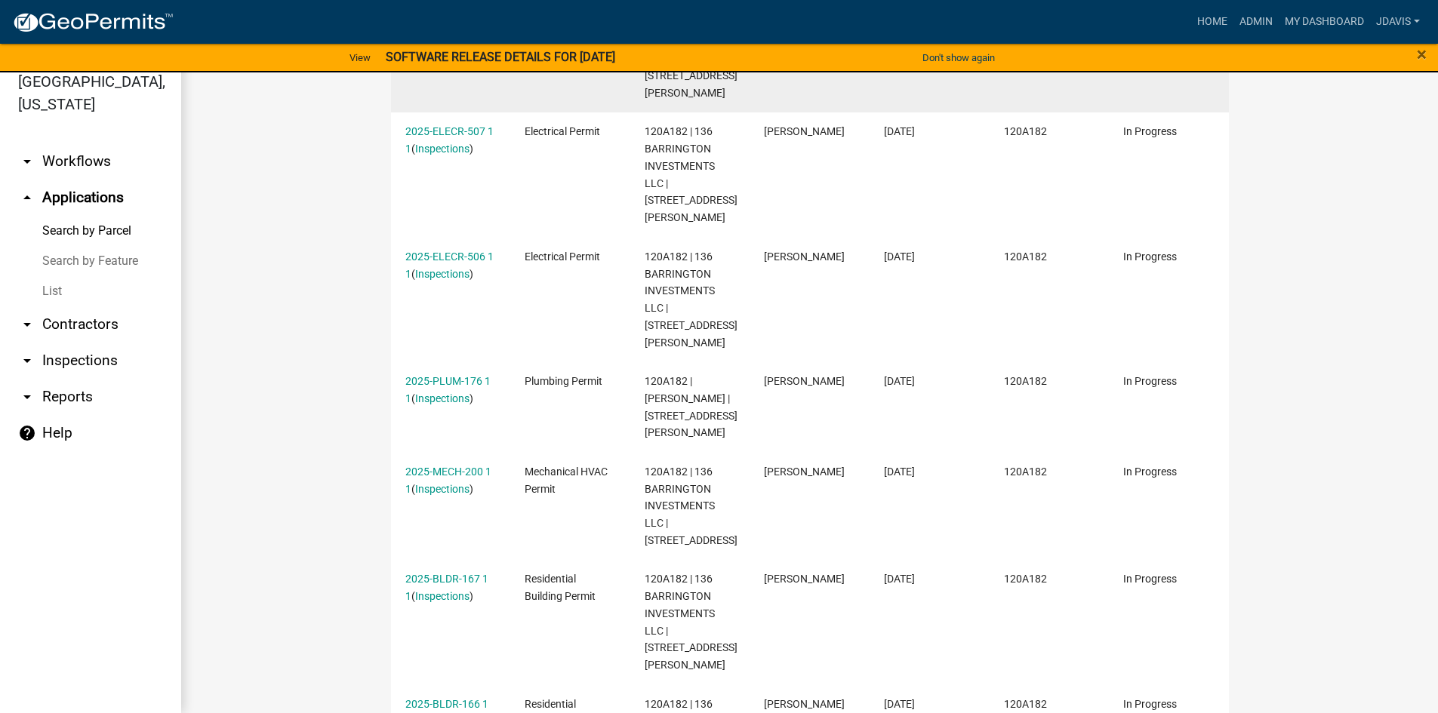
scroll to position [604, 0]
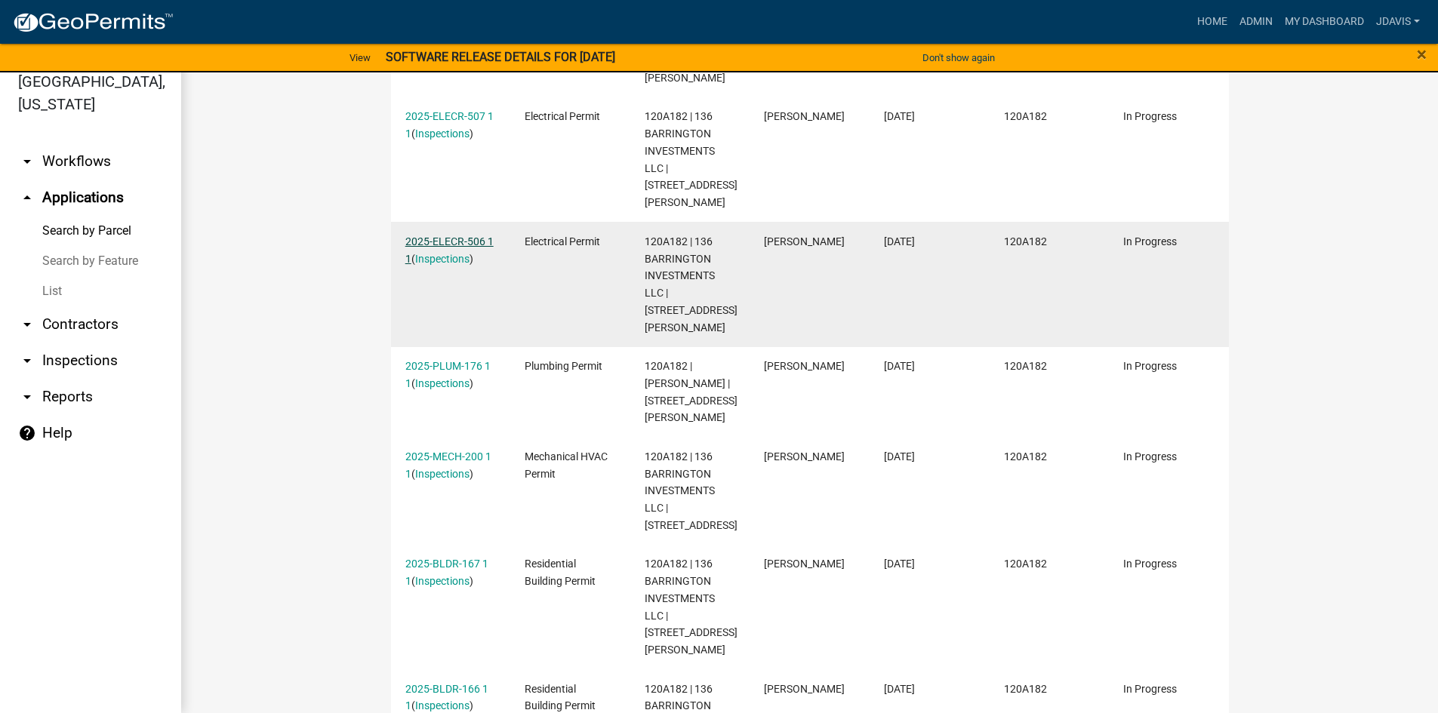
click at [462, 236] on link "2025-ELECR-506 1 1" at bounding box center [449, 250] width 88 height 29
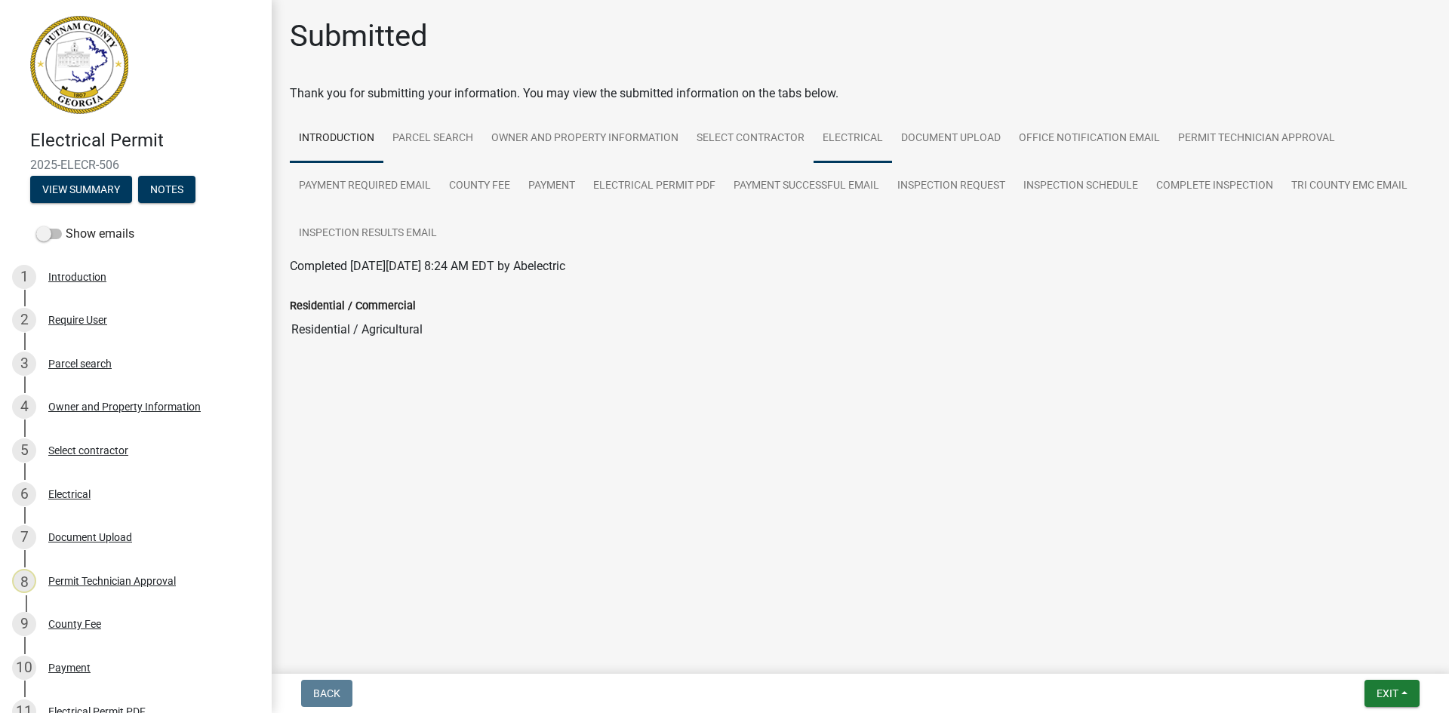
click at [843, 131] on link "Electrical" at bounding box center [853, 139] width 79 height 48
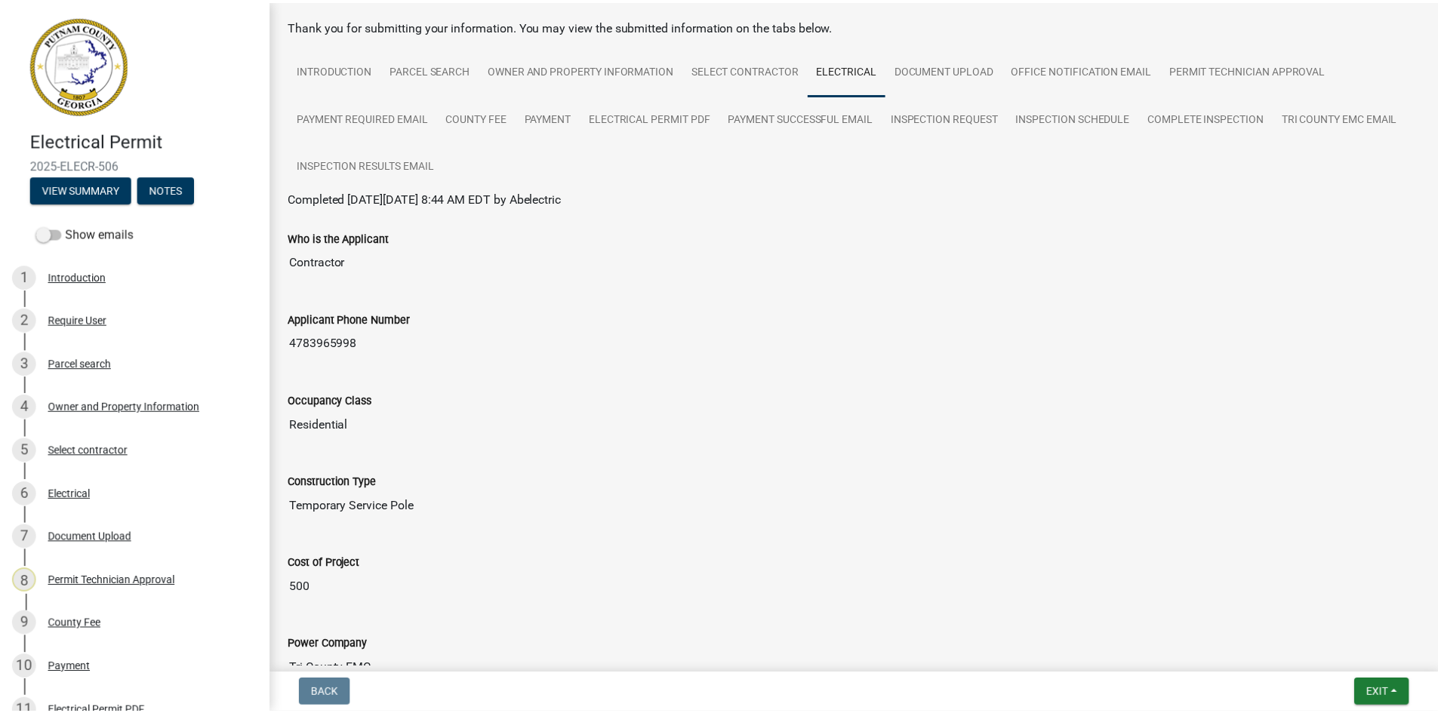
scroll to position [151, 0]
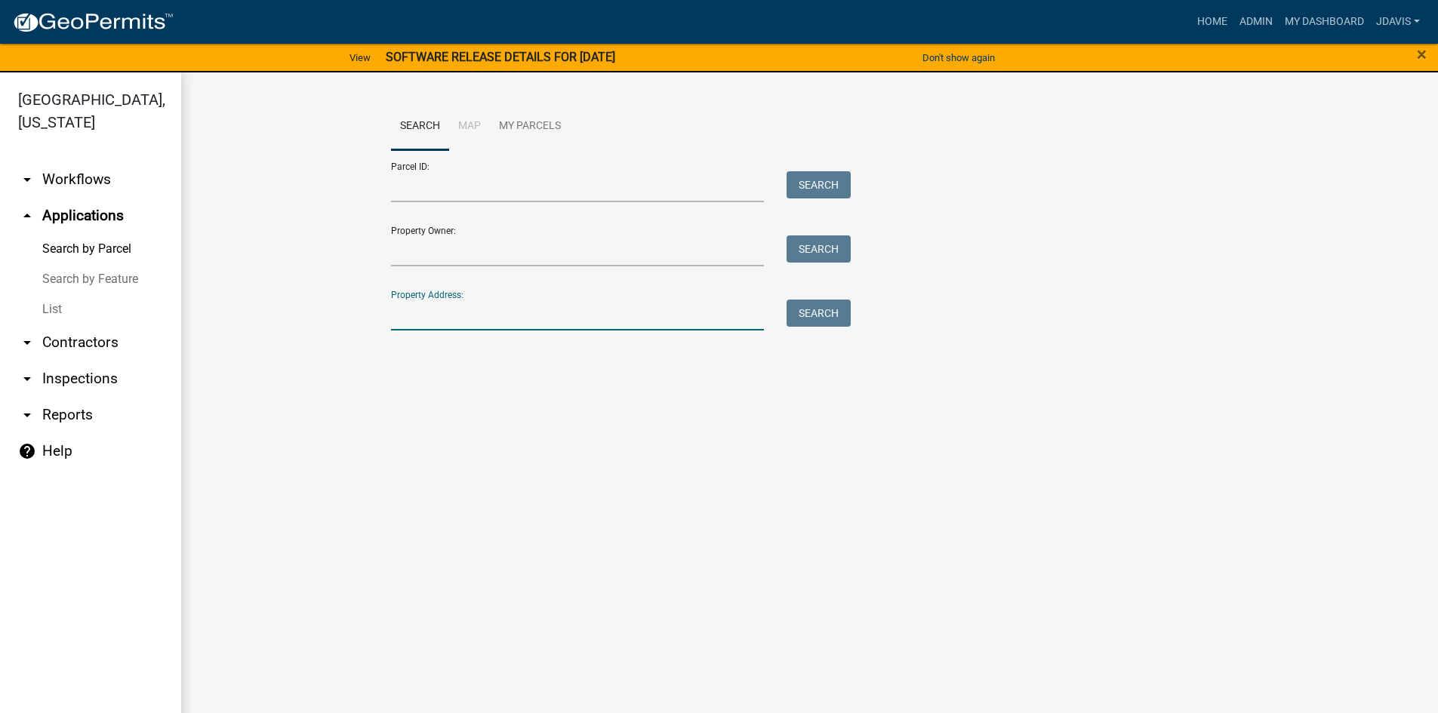
click at [438, 316] on input "Property Address:" at bounding box center [578, 315] width 374 height 31
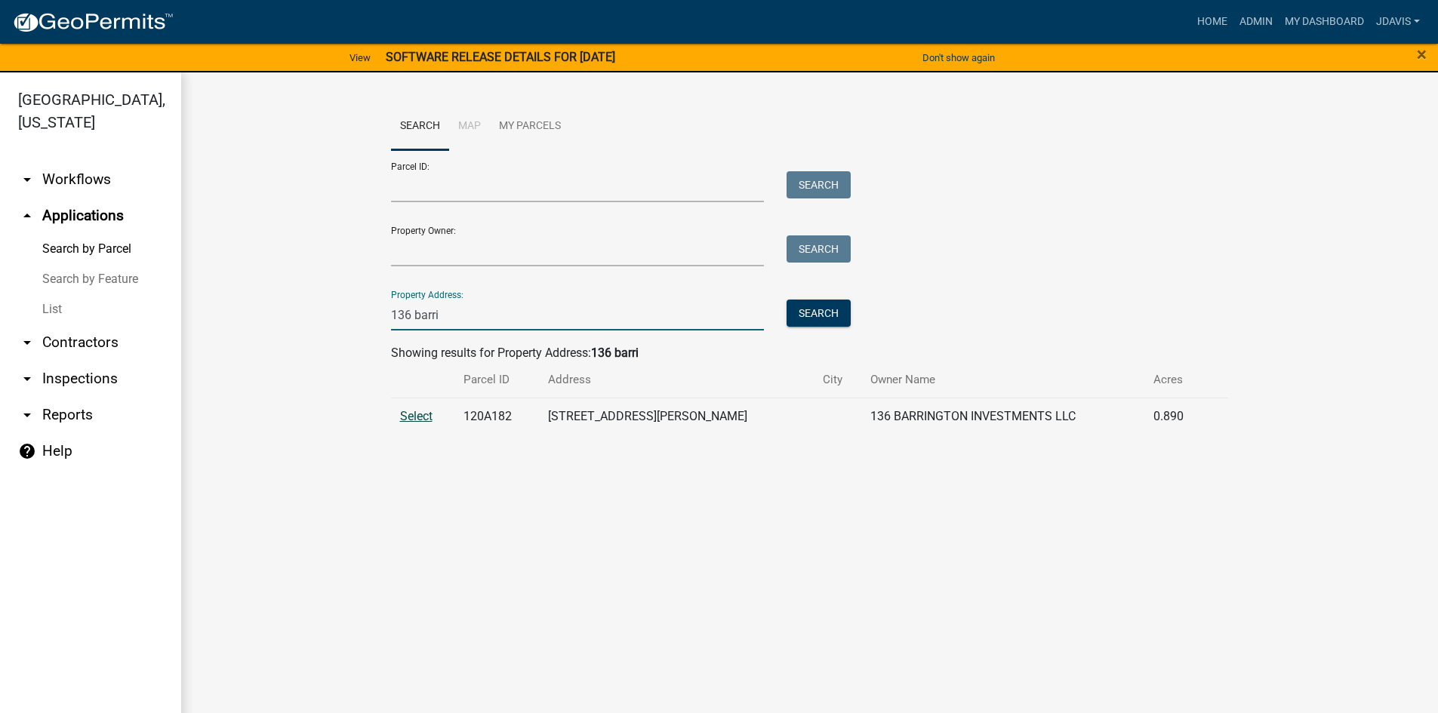
type input "136 barri"
click at [421, 418] on span "Select" at bounding box center [416, 416] width 32 height 14
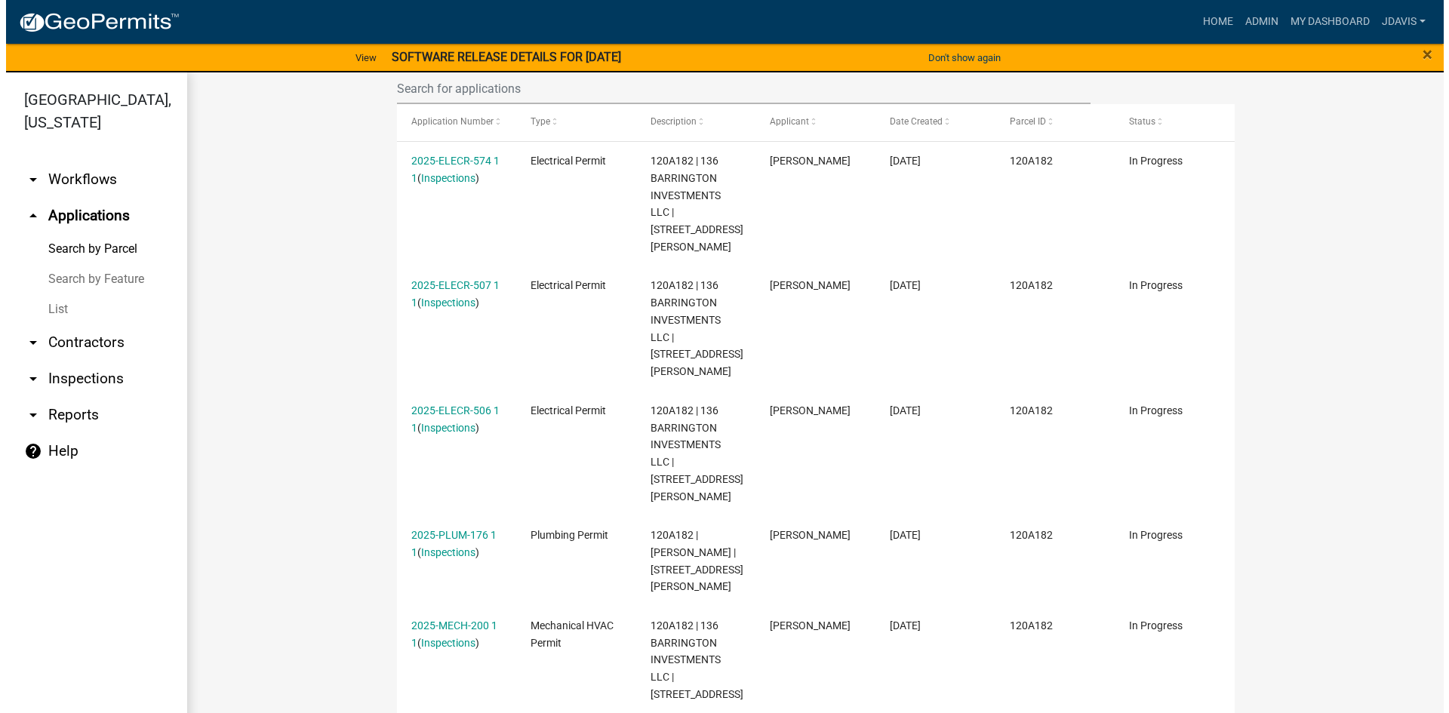
scroll to position [377, 0]
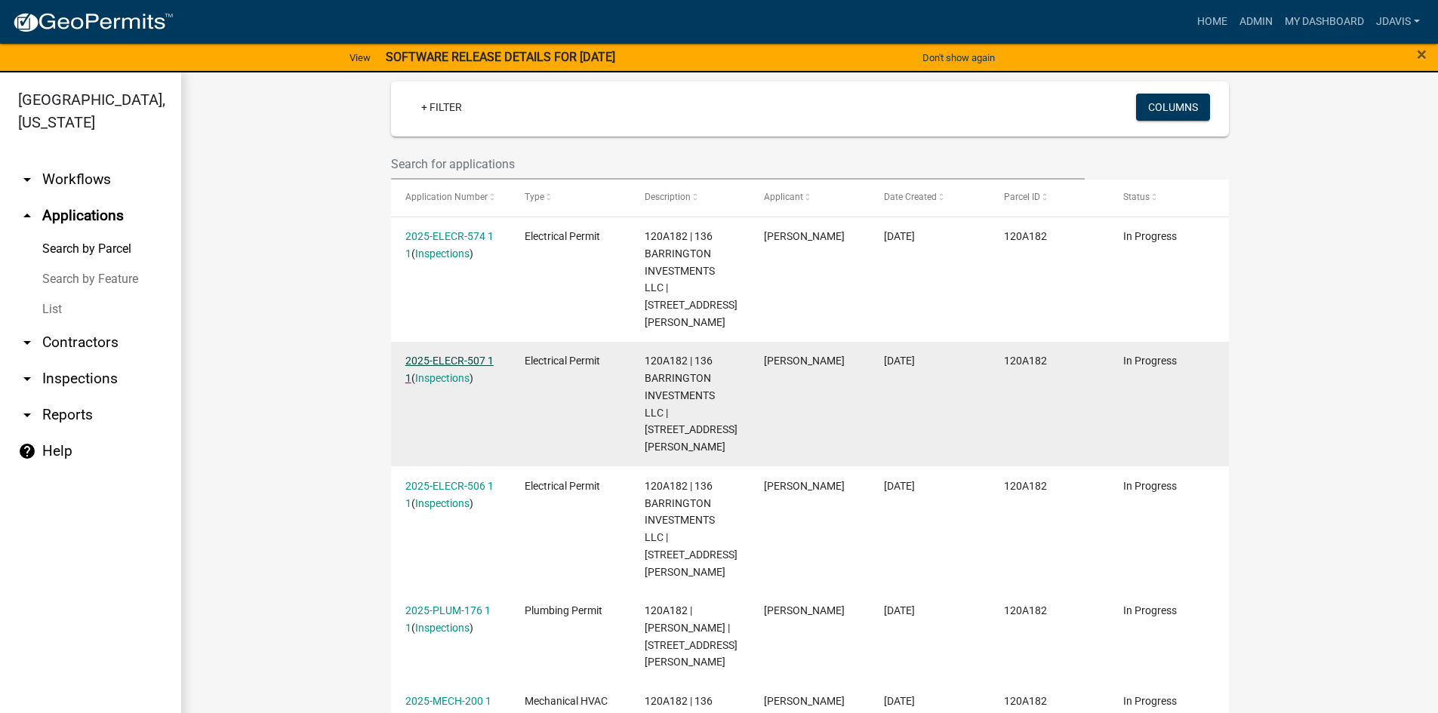
click at [440, 355] on link "2025-ELECR-507 1 1" at bounding box center [449, 369] width 88 height 29
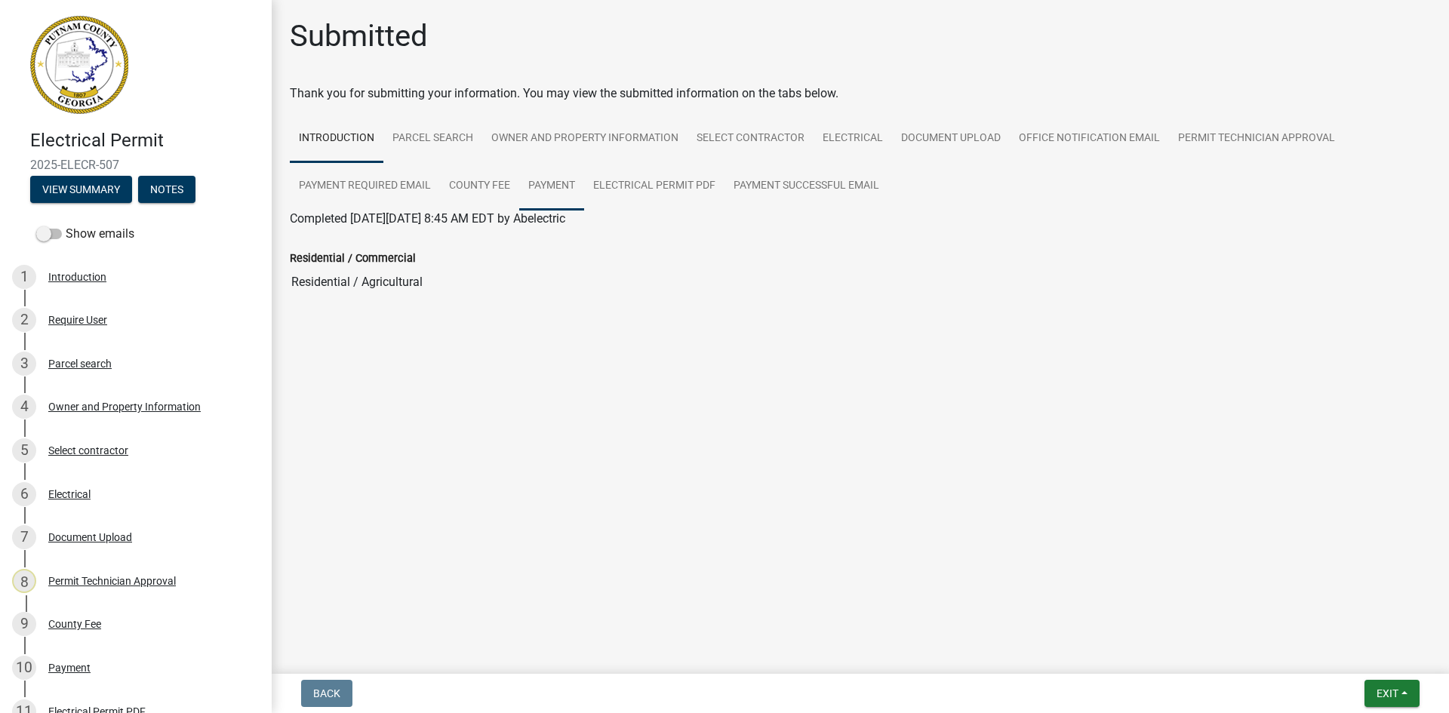
click at [576, 195] on link "Payment" at bounding box center [551, 186] width 65 height 48
